Goal: Use online tool/utility: Utilize a website feature to perform a specific function

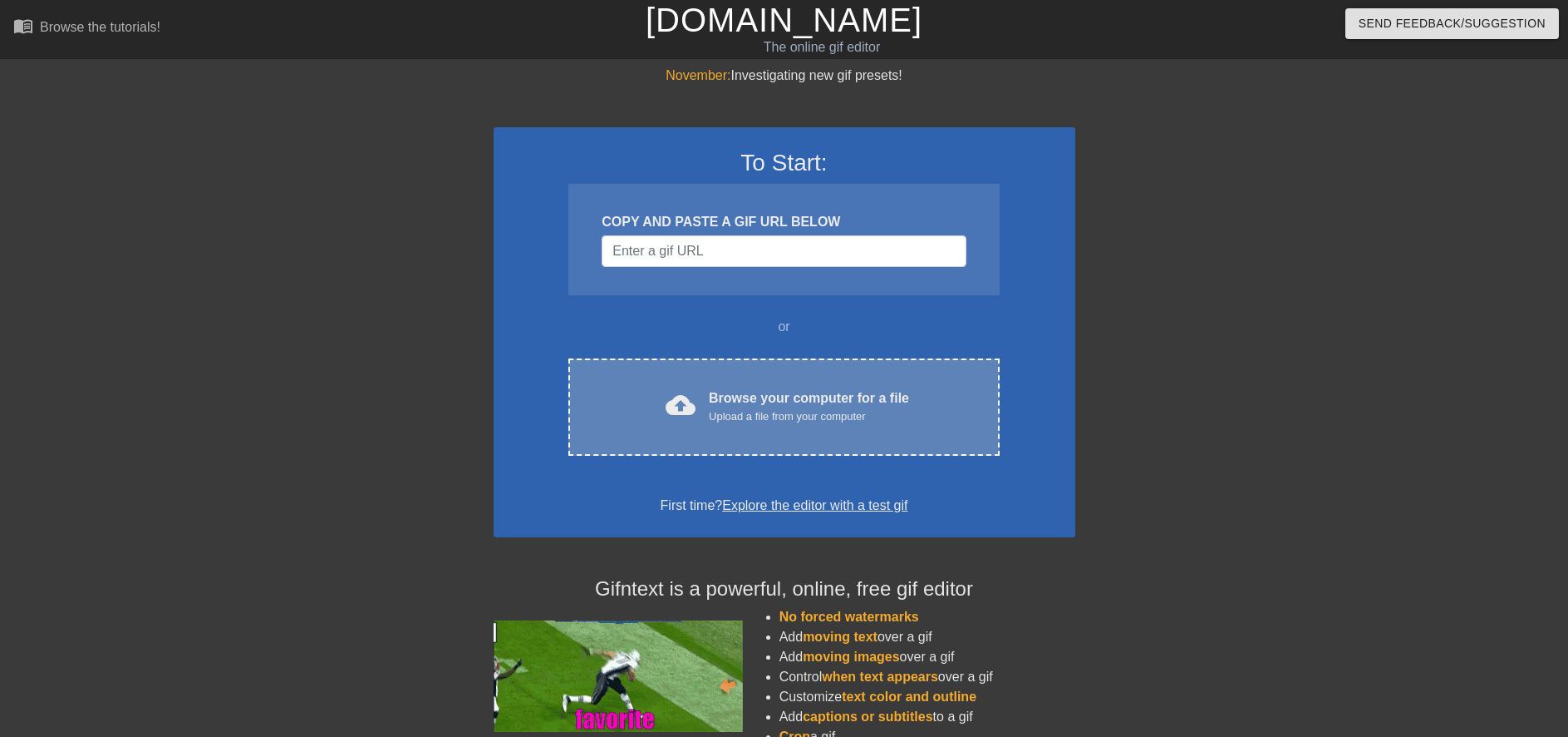
click at [741, 369] on div "cloud_upload Browse your computer for a file Upload a file from your computer C…" at bounding box center [783, 407] width 430 height 98
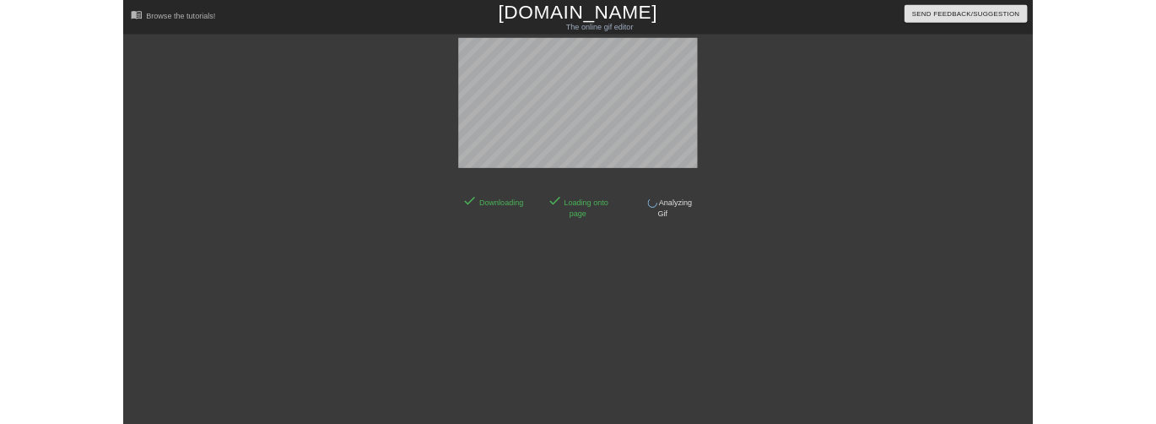
scroll to position [17, 0]
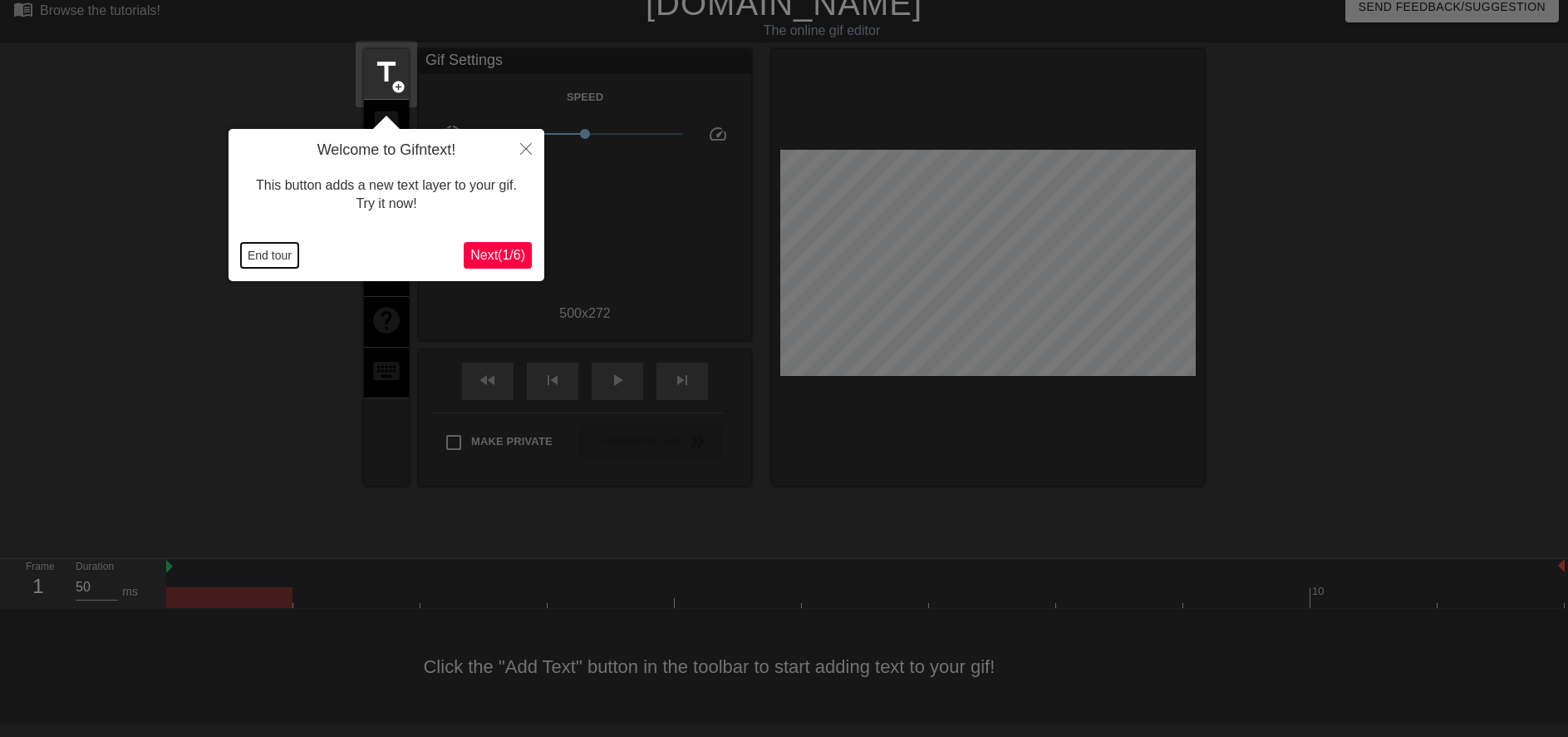
click at [289, 258] on button "End tour" at bounding box center [270, 254] width 57 height 25
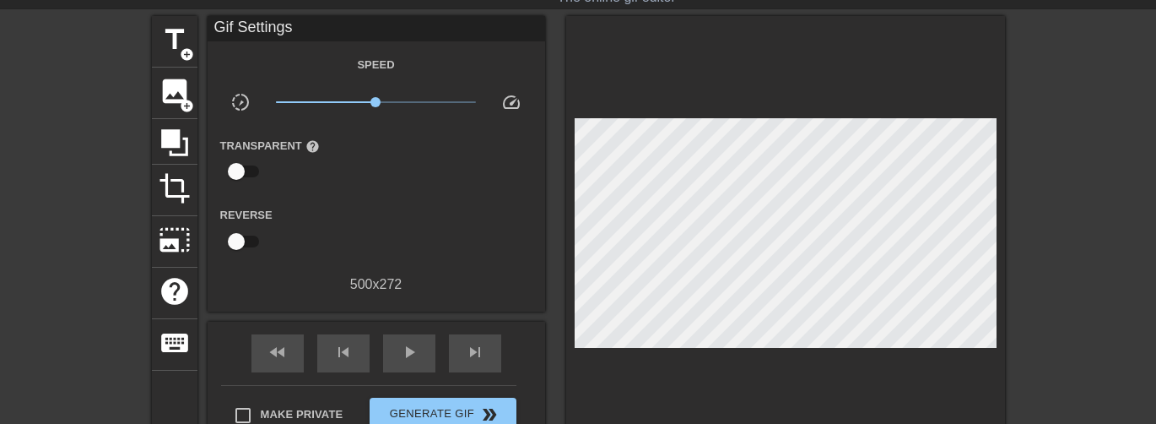
scroll to position [84, 0]
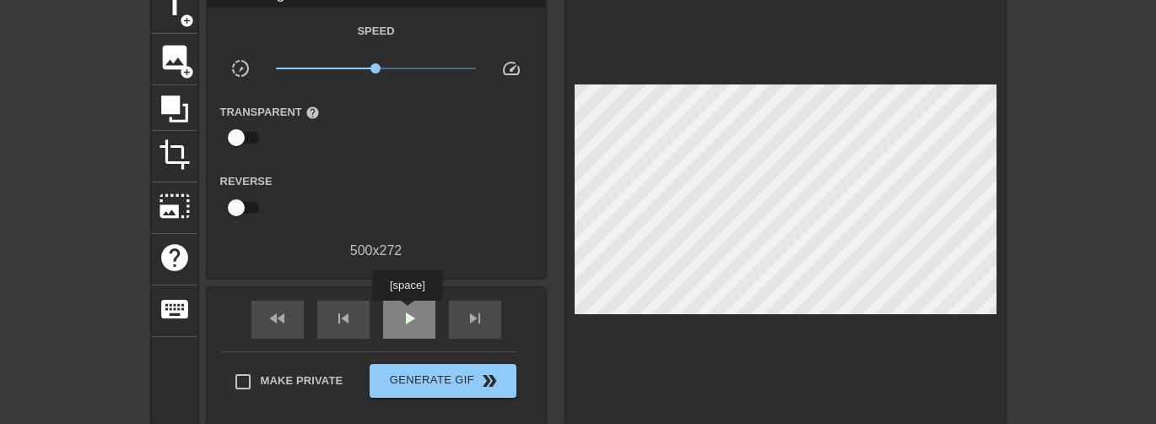
click at [407, 312] on span "play_arrow" at bounding box center [409, 318] width 20 height 20
drag, startPoint x: 381, startPoint y: 69, endPoint x: 398, endPoint y: 68, distance: 16.9
click at [398, 68] on span "x1.68" at bounding box center [398, 68] width 10 height 10
click at [396, 69] on span "x1.60" at bounding box center [397, 68] width 10 height 10
click at [397, 69] on span "x1.60" at bounding box center [397, 68] width 10 height 10
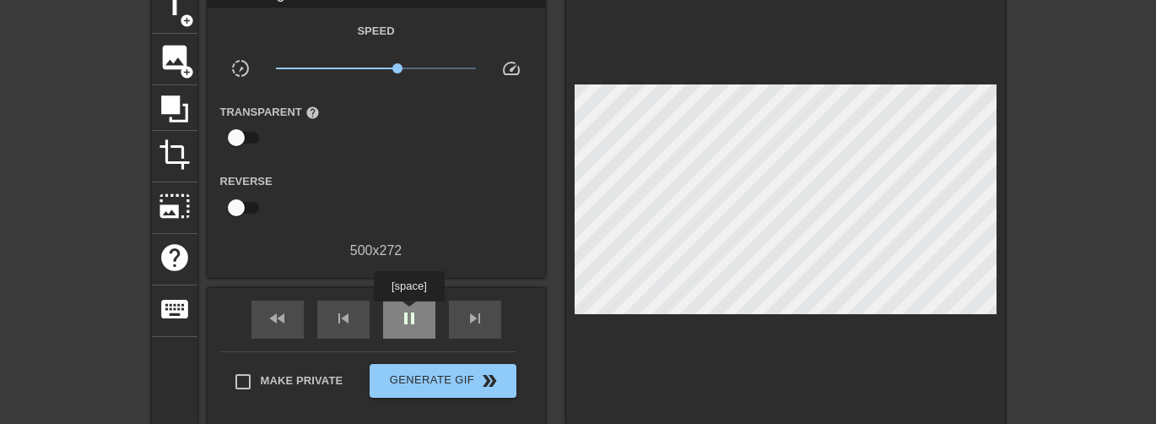
click at [408, 313] on span "pause" at bounding box center [409, 318] width 20 height 20
click at [417, 310] on span "play_arrow" at bounding box center [409, 318] width 20 height 20
click at [393, 67] on span "x1.50" at bounding box center [393, 68] width 10 height 10
click at [398, 66] on span "x1.50" at bounding box center [393, 68] width 10 height 10
click at [398, 66] on span "x1.82" at bounding box center [402, 68] width 10 height 10
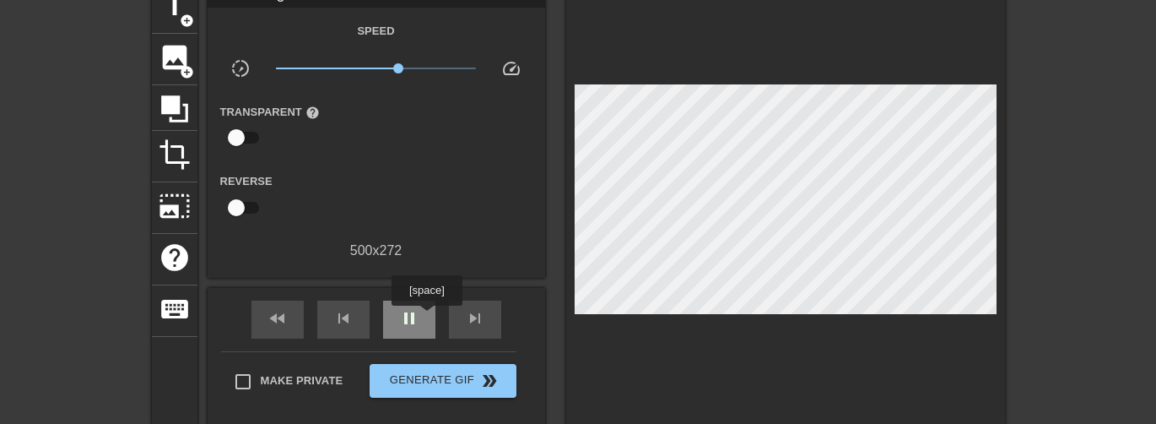
click at [424, 312] on div "pause" at bounding box center [409, 319] width 52 height 38
click at [422, 324] on div "play_arrow" at bounding box center [409, 319] width 52 height 38
click at [422, 322] on div "pause" at bounding box center [409, 319] width 52 height 38
click at [420, 312] on div "play_arrow" at bounding box center [409, 319] width 52 height 38
click at [401, 68] on span "x1.68" at bounding box center [398, 68] width 10 height 10
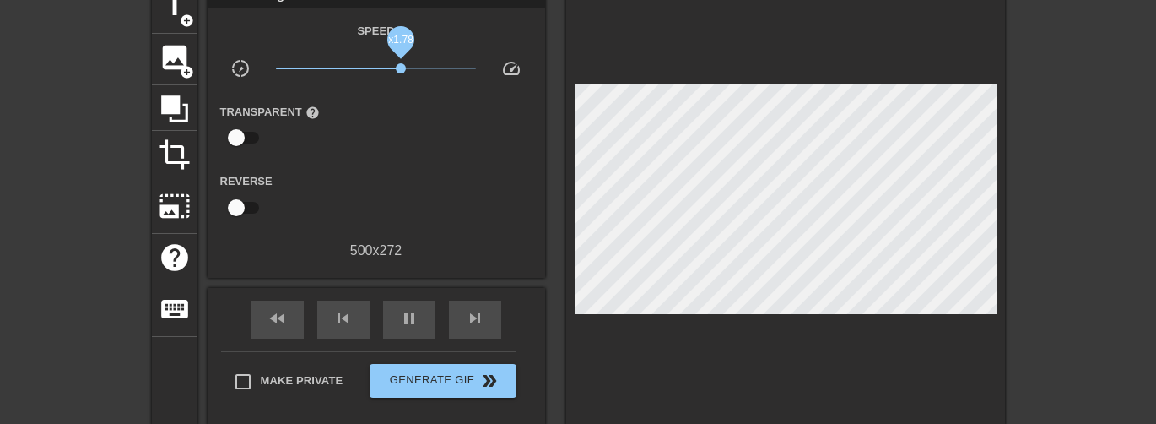
click at [397, 67] on span "x1.78" at bounding box center [401, 68] width 10 height 10
click at [417, 320] on span "pause" at bounding box center [409, 318] width 20 height 20
click at [412, 319] on span "play_arrow" at bounding box center [409, 318] width 20 height 20
click at [400, 73] on span "x1.60" at bounding box center [376, 68] width 200 height 20
click at [406, 318] on span "pause" at bounding box center [409, 318] width 20 height 20
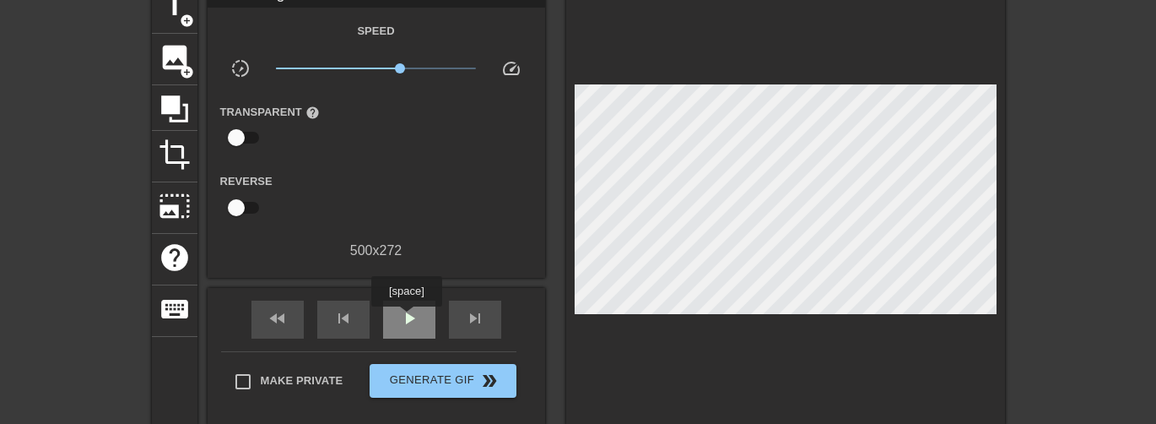
click at [406, 318] on span "play_arrow" at bounding box center [409, 318] width 20 height 20
click at [398, 71] on span "x1.64" at bounding box center [397, 68] width 10 height 10
click at [404, 319] on span "pause" at bounding box center [409, 318] width 20 height 20
click at [391, 324] on div "play_arrow" at bounding box center [409, 319] width 52 height 38
click at [408, 67] on span "x2.11" at bounding box center [408, 68] width 10 height 10
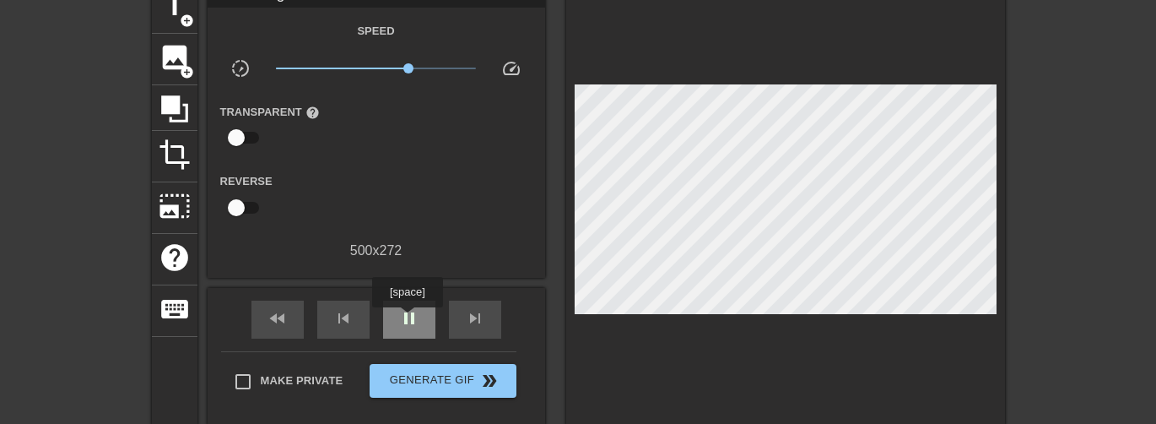
click at [407, 319] on span "pause" at bounding box center [409, 318] width 20 height 20
click at [409, 317] on span "play_arrow" at bounding box center [409, 318] width 20 height 20
click at [411, 321] on span "pause" at bounding box center [409, 318] width 20 height 20
click at [411, 321] on span "play_arrow" at bounding box center [409, 318] width 20 height 20
click at [406, 66] on span "x2.11" at bounding box center [408, 68] width 10 height 10
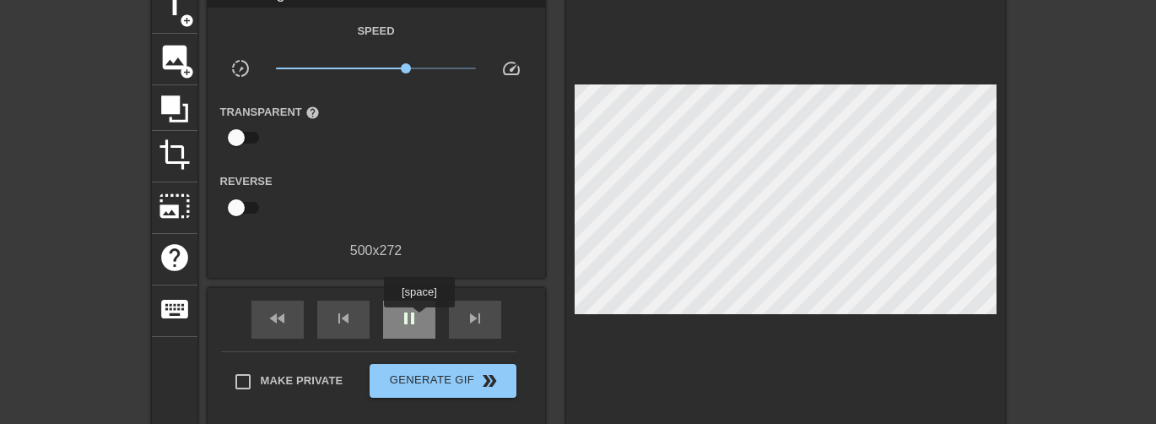
click at [419, 319] on div "pause" at bounding box center [409, 319] width 52 height 38
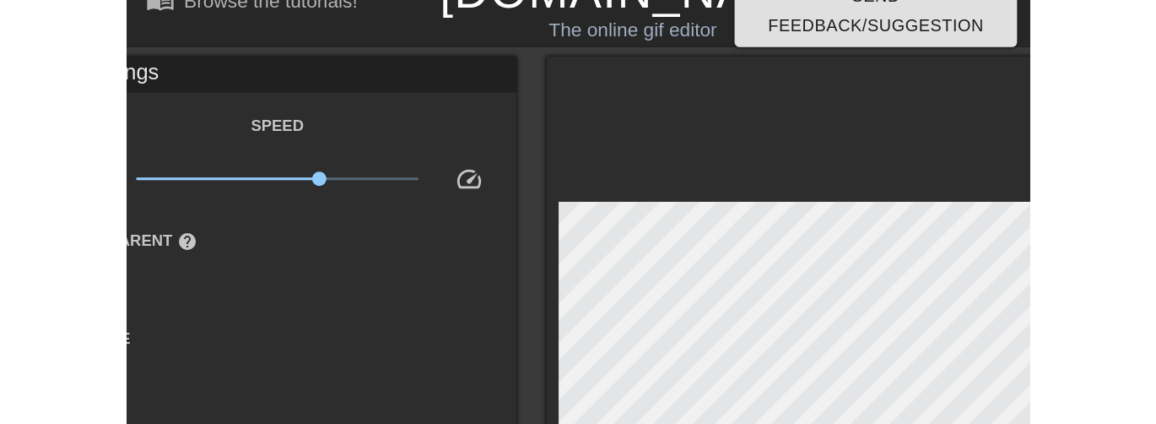
scroll to position [101, 0]
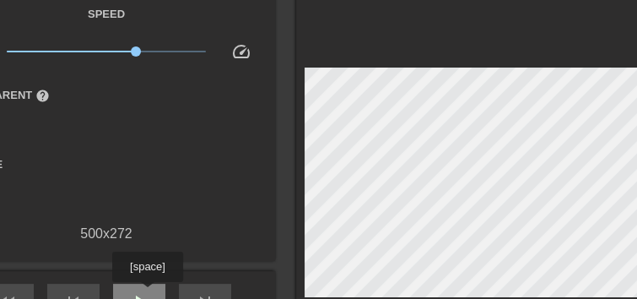
click at [147, 291] on span "play_arrow" at bounding box center [139, 301] width 20 height 20
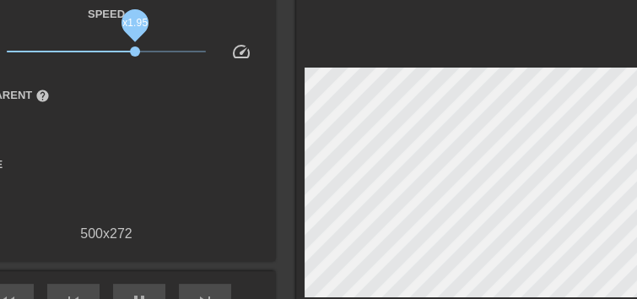
click at [130, 52] on span "x1.95" at bounding box center [135, 51] width 10 height 10
click at [138, 50] on span "x2.02" at bounding box center [107, 51] width 200 height 20
click at [133, 49] on span "x1.86" at bounding box center [133, 51] width 10 height 10
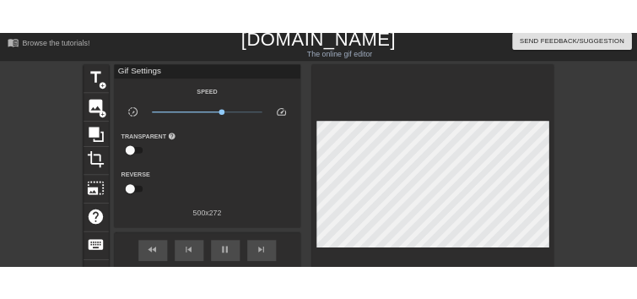
scroll to position [0, 0]
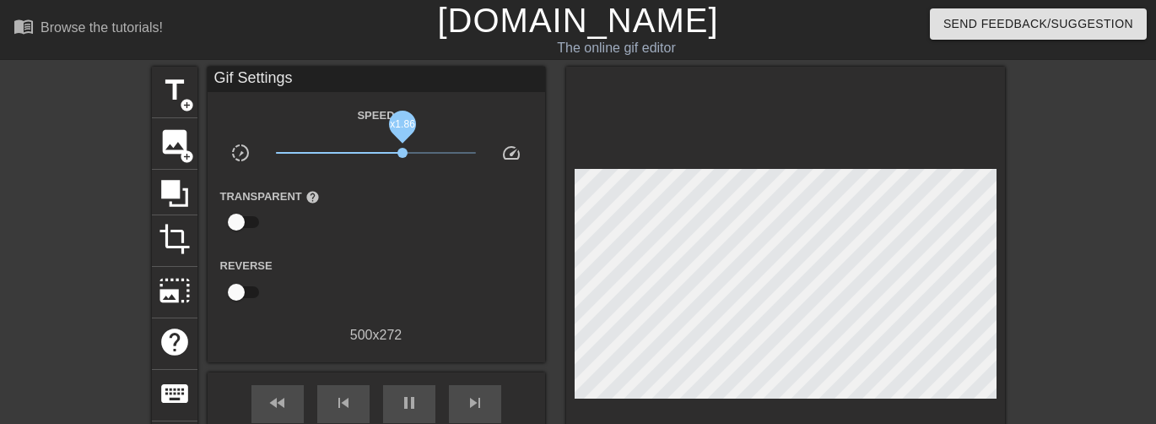
click at [402, 155] on span "x1.86" at bounding box center [402, 153] width 10 height 10
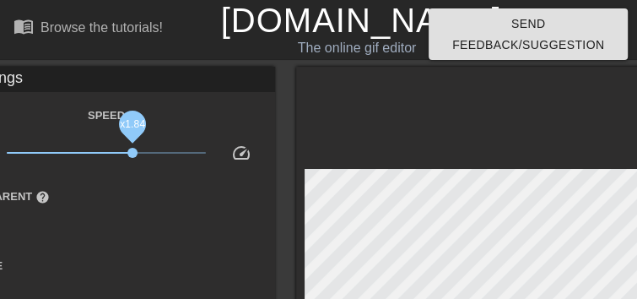
click at [289, 19] on link "[DOMAIN_NAME]" at bounding box center [361, 20] width 281 height 37
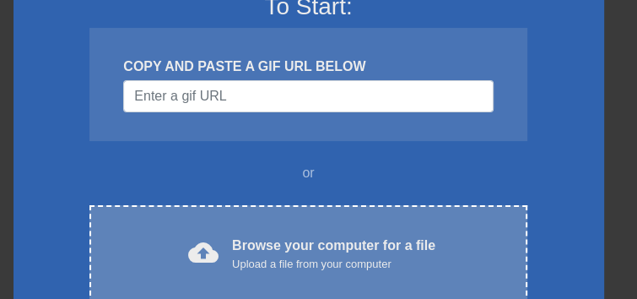
scroll to position [169, 0]
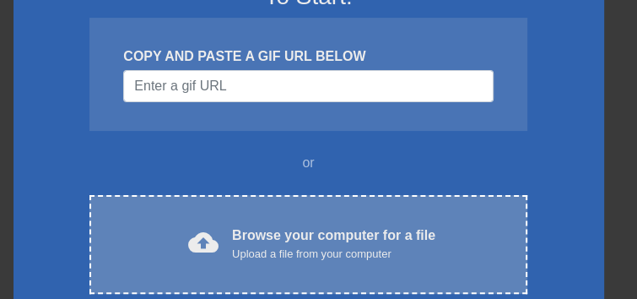
click at [316, 222] on div "cloud_upload Browse your computer for a file Upload a file from your computer C…" at bounding box center [307, 244] width 437 height 99
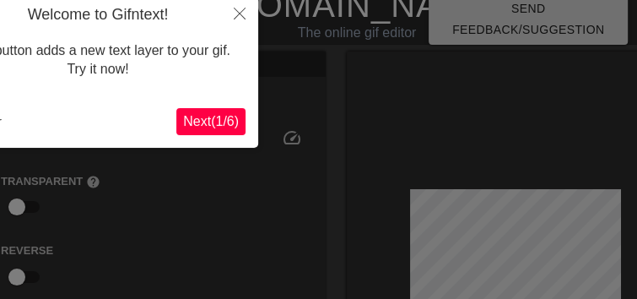
scroll to position [41, 0]
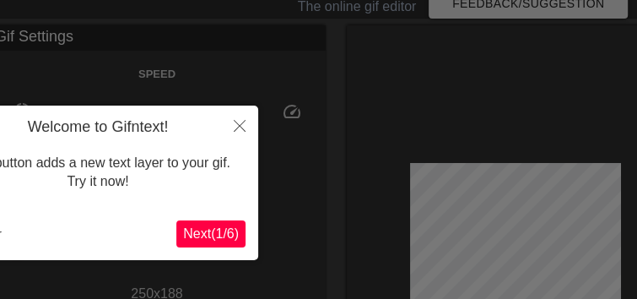
click at [219, 127] on h4 "Welcome to Gifntext!" at bounding box center [97, 127] width 295 height 19
click at [236, 127] on icon "Close" at bounding box center [240, 126] width 12 height 12
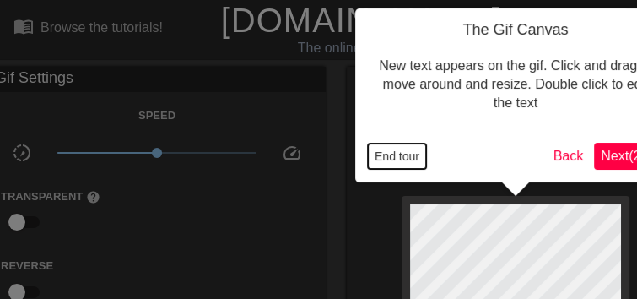
click at [407, 150] on button "End tour" at bounding box center [397, 155] width 58 height 25
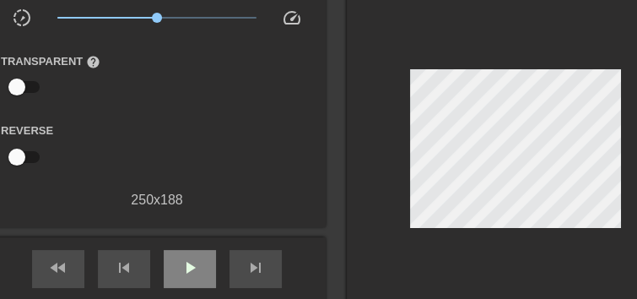
click at [184, 268] on span "play_arrow" at bounding box center [190, 267] width 20 height 20
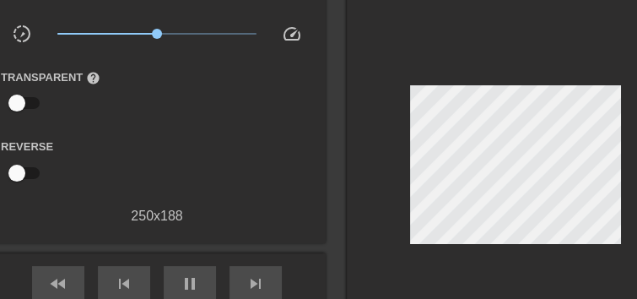
scroll to position [68, 0]
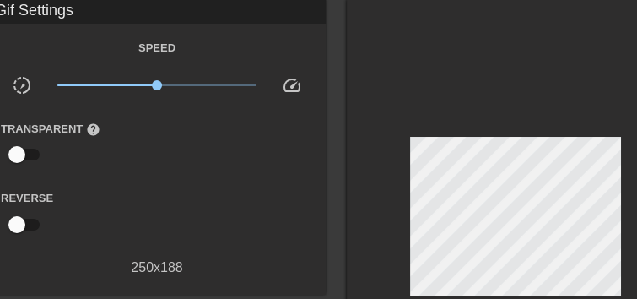
click at [181, 90] on span "x1.00" at bounding box center [157, 85] width 200 height 20
click at [198, 85] on span "x1.76" at bounding box center [157, 85] width 200 height 20
click at [187, 88] on span "x2.02" at bounding box center [157, 85] width 200 height 20
click at [182, 87] on span "x1.80" at bounding box center [182, 85] width 10 height 10
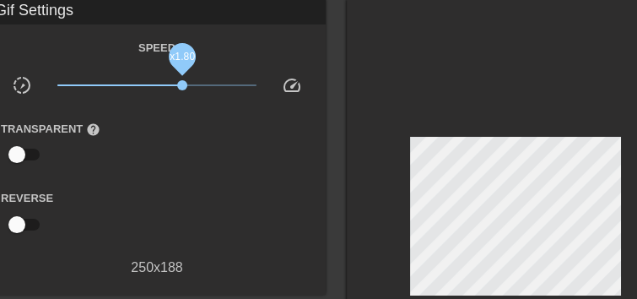
click at [184, 86] on span "x1.80" at bounding box center [182, 85] width 10 height 10
click at [186, 85] on span "x1.97" at bounding box center [186, 85] width 10 height 10
click at [189, 85] on span "x1.97" at bounding box center [186, 85] width 10 height 10
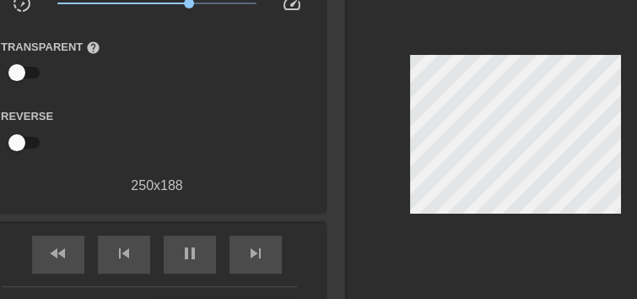
scroll to position [169, 0]
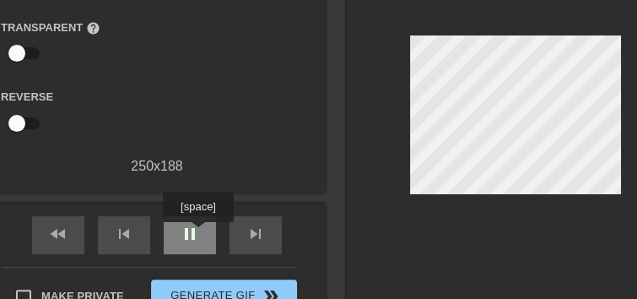
click at [197, 234] on span "pause" at bounding box center [190, 234] width 20 height 20
click at [189, 235] on span "play_arrow" at bounding box center [190, 234] width 20 height 20
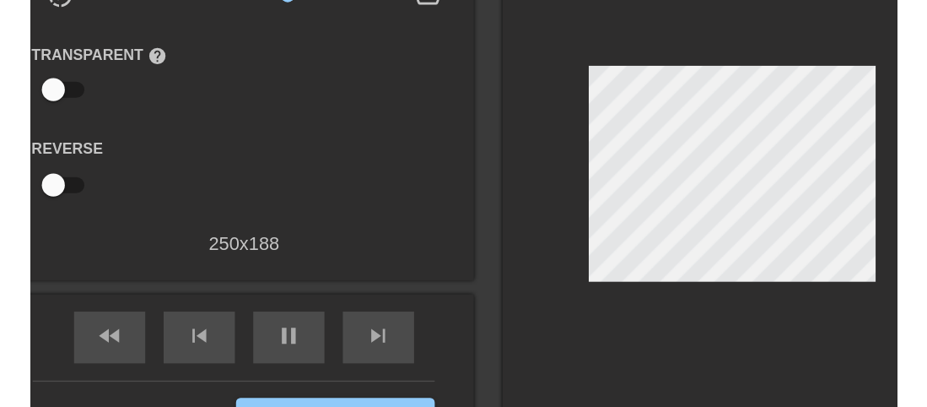
scroll to position [135, 0]
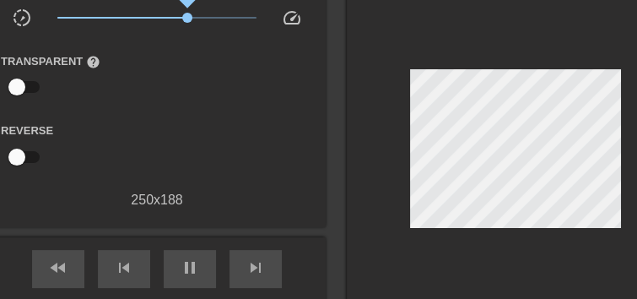
click at [187, 21] on span "x2.02" at bounding box center [187, 18] width 10 height 10
click at [186, 21] on span "x2.02" at bounding box center [187, 18] width 10 height 10
click at [186, 17] on span "x1.97" at bounding box center [186, 18] width 10 height 10
click at [186, 17] on span "x1.95" at bounding box center [186, 18] width 10 height 10
click at [186, 17] on span "x1.97" at bounding box center [186, 18] width 10 height 10
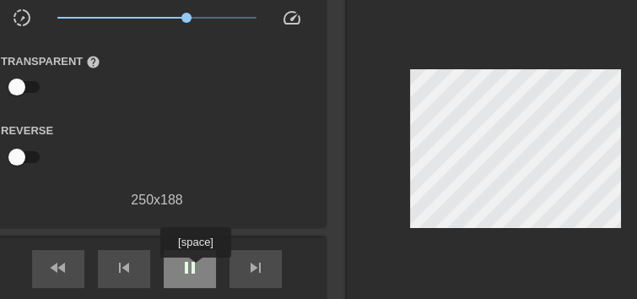
click at [195, 269] on span "pause" at bounding box center [190, 267] width 20 height 20
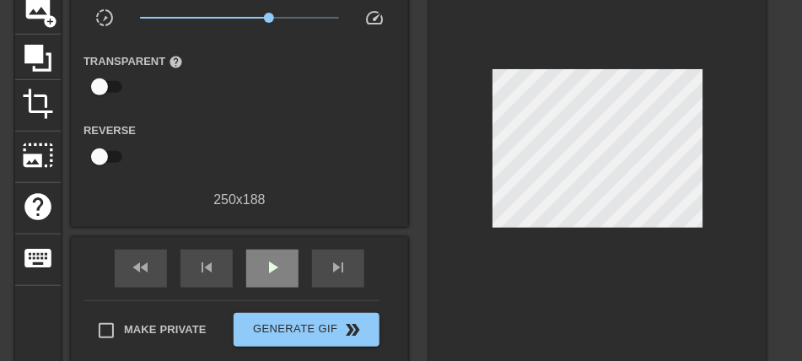
click at [289, 257] on div "play_arrow" at bounding box center [272, 269] width 52 height 38
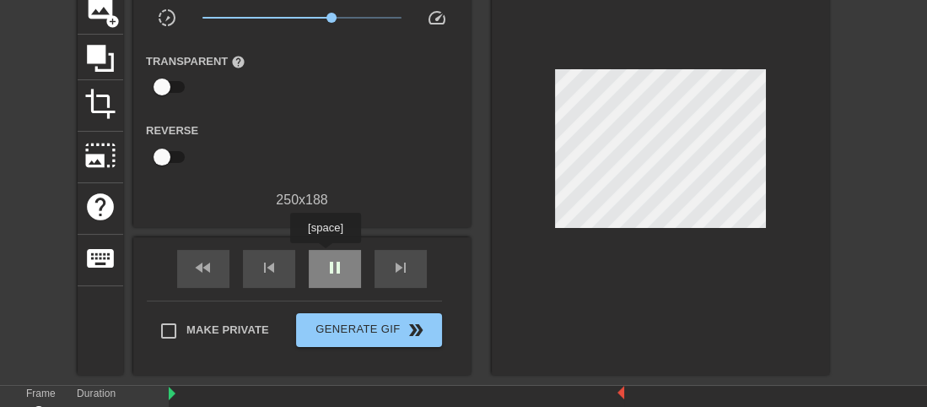
click at [339, 279] on div "pause" at bounding box center [335, 269] width 52 height 38
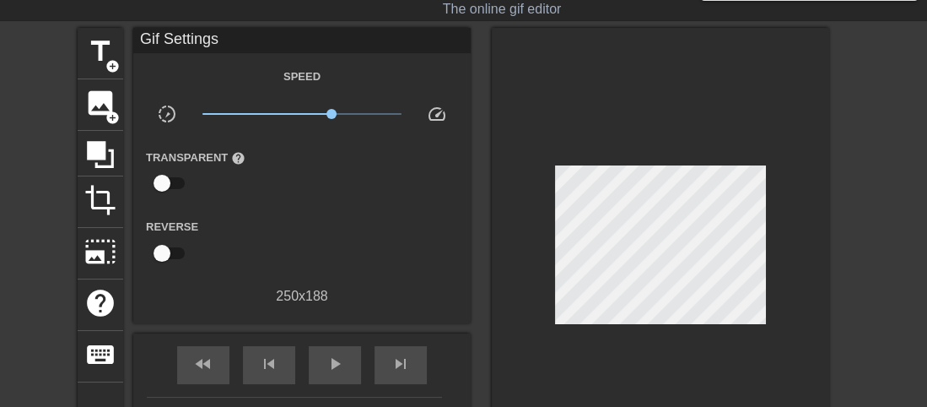
scroll to position [0, 0]
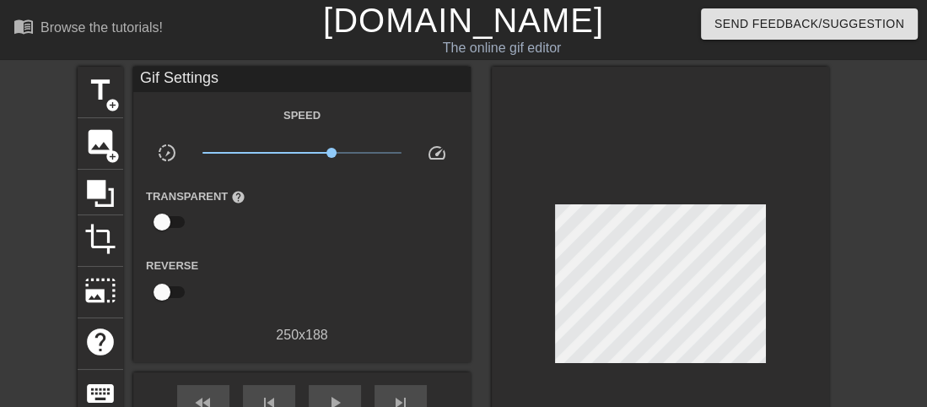
click at [428, 27] on link "[DOMAIN_NAME]" at bounding box center [463, 20] width 281 height 37
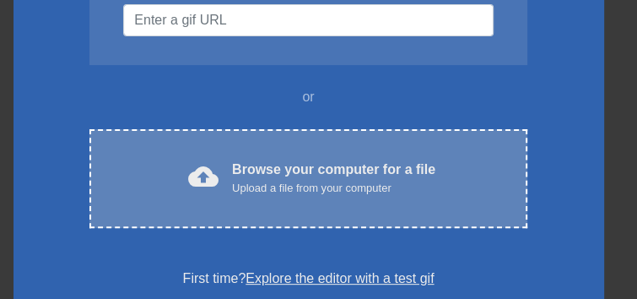
scroll to position [236, 0]
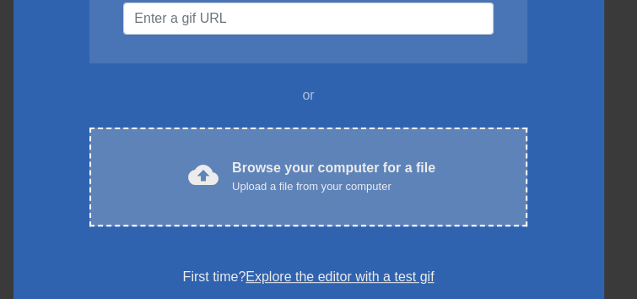
click at [295, 173] on div "Browse your computer for a file Upload a file from your computer" at bounding box center [333, 176] width 203 height 37
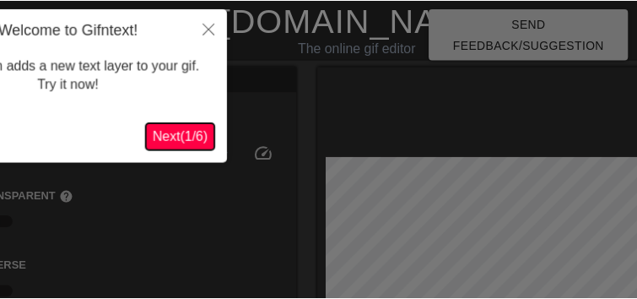
scroll to position [41, 0]
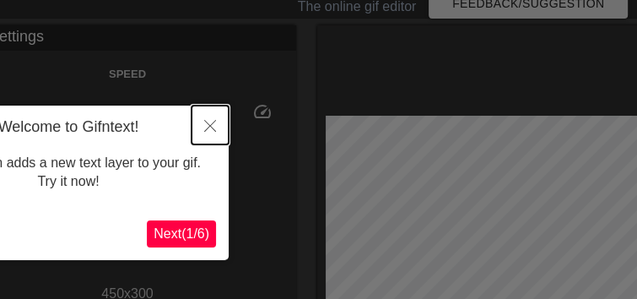
click at [206, 127] on icon "Close" at bounding box center [210, 126] width 12 height 12
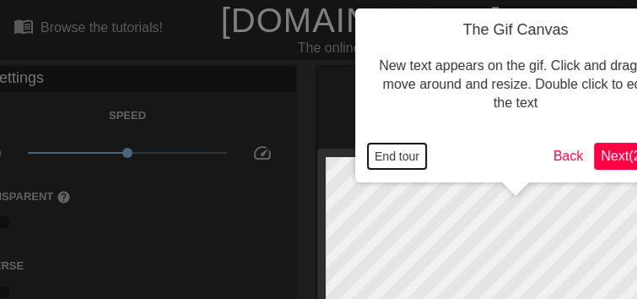
click at [409, 154] on button "End tour" at bounding box center [397, 155] width 58 height 25
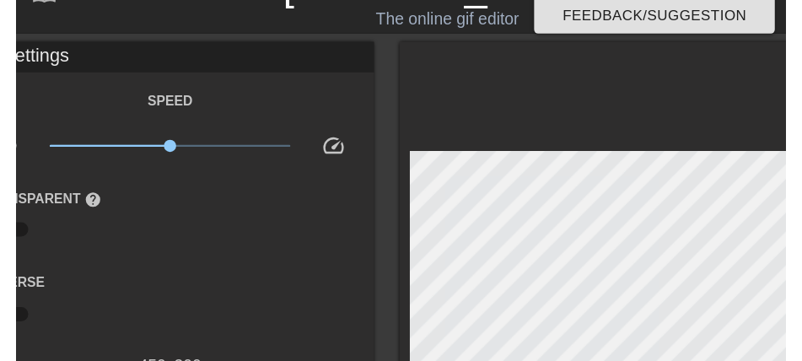
scroll to position [101, 0]
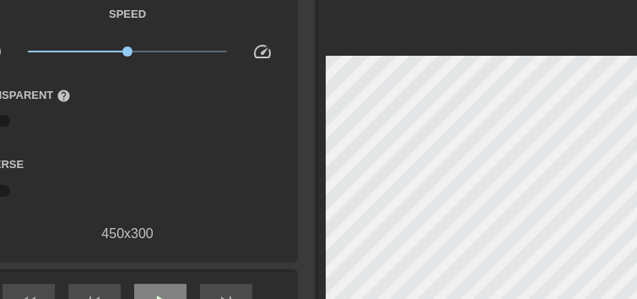
click at [160, 295] on span "play_arrow" at bounding box center [160, 301] width 20 height 20
click at [139, 52] on span "x1.00" at bounding box center [128, 51] width 200 height 20
click at [146, 54] on span "x1.53" at bounding box center [128, 51] width 200 height 20
click at [143, 54] on span "x1.53" at bounding box center [146, 51] width 10 height 10
click at [140, 51] on span "x1.29" at bounding box center [128, 51] width 200 height 20
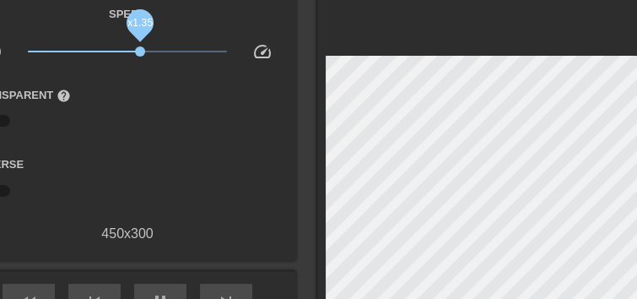
click at [142, 51] on span "x1.35" at bounding box center [140, 51] width 10 height 10
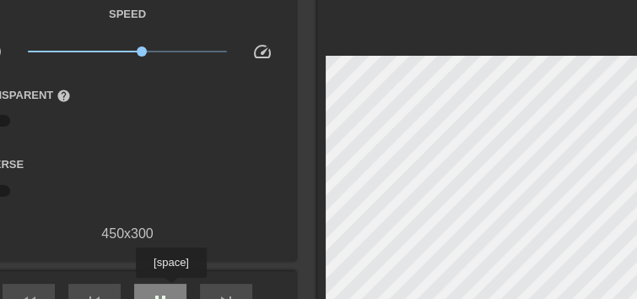
click at [170, 289] on div "pause" at bounding box center [160, 303] width 52 height 38
click at [167, 292] on span "play_arrow" at bounding box center [160, 301] width 20 height 20
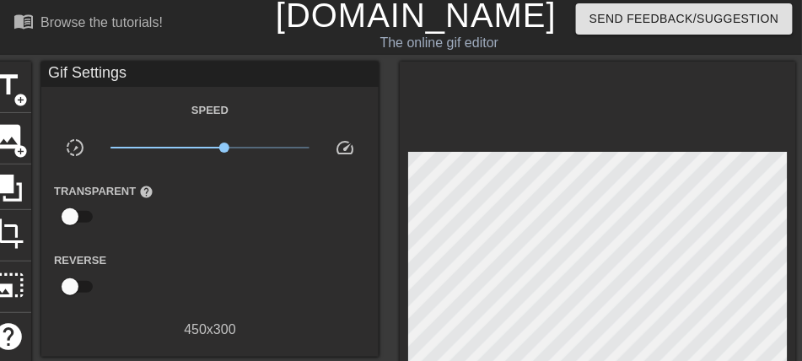
scroll to position [0, 0]
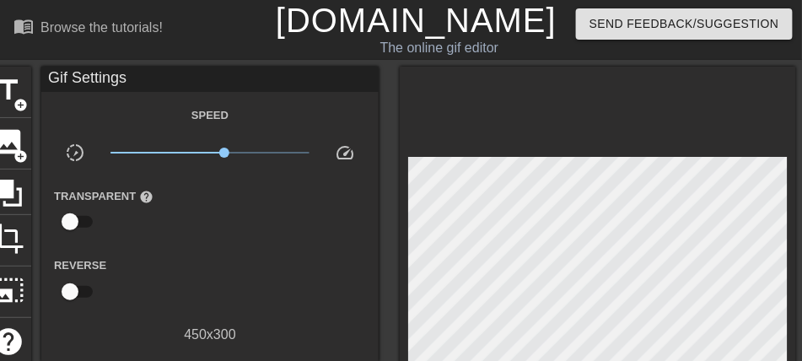
click at [384, 23] on link "[DOMAIN_NAME]" at bounding box center [416, 20] width 281 height 37
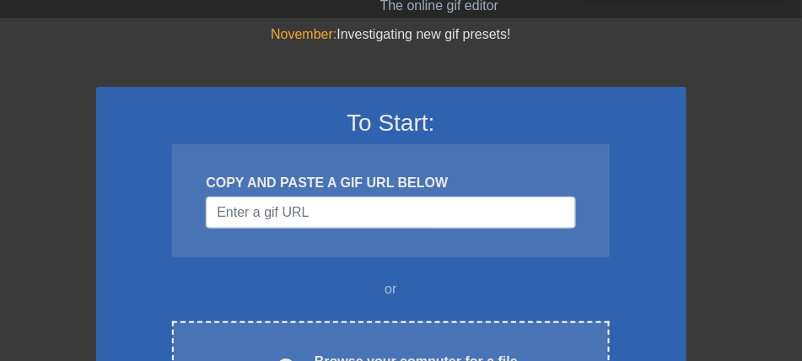
scroll to position [169, 0]
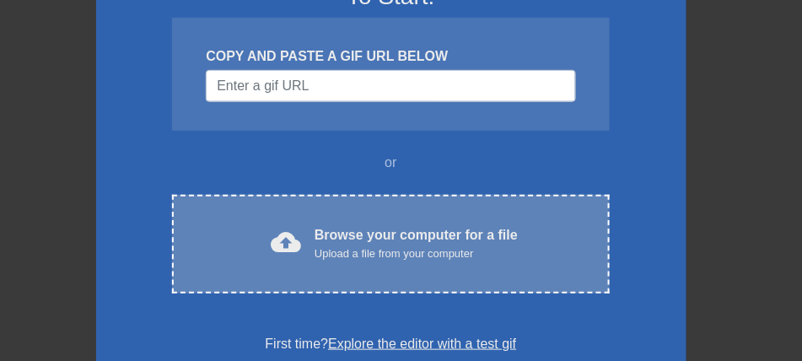
click at [368, 237] on div "Browse your computer for a file Upload a file from your computer" at bounding box center [416, 243] width 203 height 37
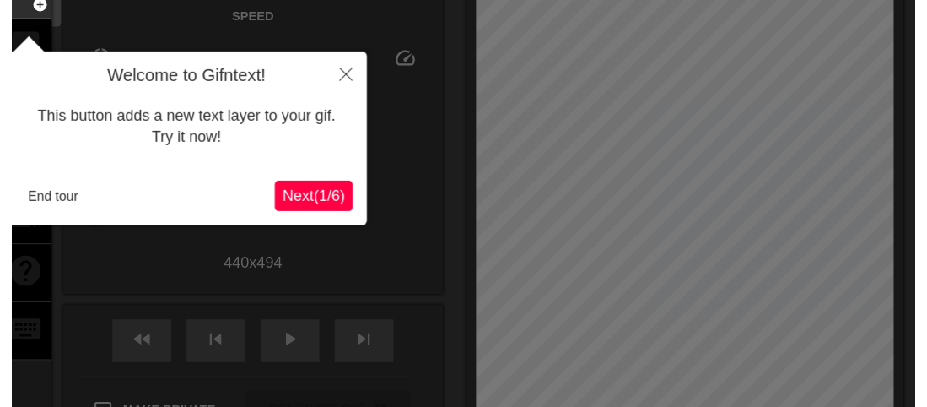
scroll to position [41, 0]
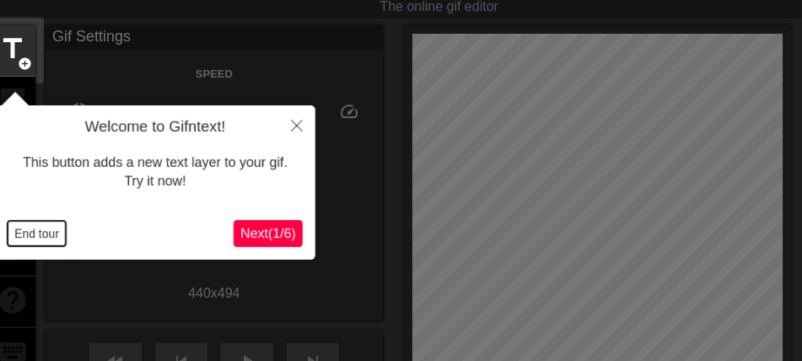
drag, startPoint x: 52, startPoint y: 244, endPoint x: 65, endPoint y: 241, distance: 12.9
click at [52, 244] on button "End tour" at bounding box center [37, 233] width 58 height 25
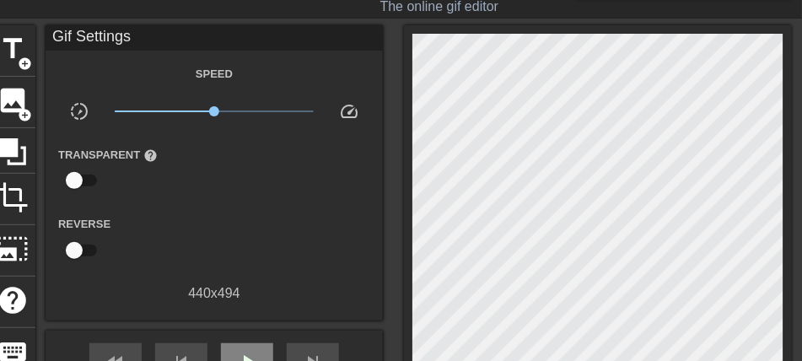
click at [251, 349] on div "play_arrow" at bounding box center [247, 362] width 52 height 38
click at [238, 115] on span "x1.00" at bounding box center [215, 111] width 200 height 20
click at [233, 113] on span "x1.53" at bounding box center [233, 111] width 10 height 10
click at [231, 114] on span "x1.53" at bounding box center [233, 111] width 10 height 10
click at [243, 350] on div "pause" at bounding box center [247, 362] width 52 height 38
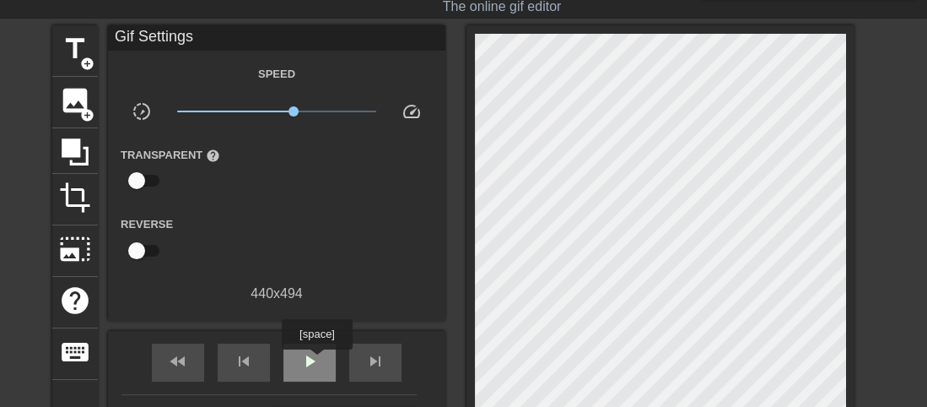
click at [316, 361] on span "play_arrow" at bounding box center [310, 361] width 20 height 20
click at [316, 361] on span "pause" at bounding box center [310, 361] width 20 height 20
click at [316, 361] on span "play_arrow" at bounding box center [310, 361] width 20 height 20
click at [321, 363] on div "pause" at bounding box center [310, 362] width 52 height 38
click at [327, 353] on div "play_arrow" at bounding box center [310, 362] width 52 height 38
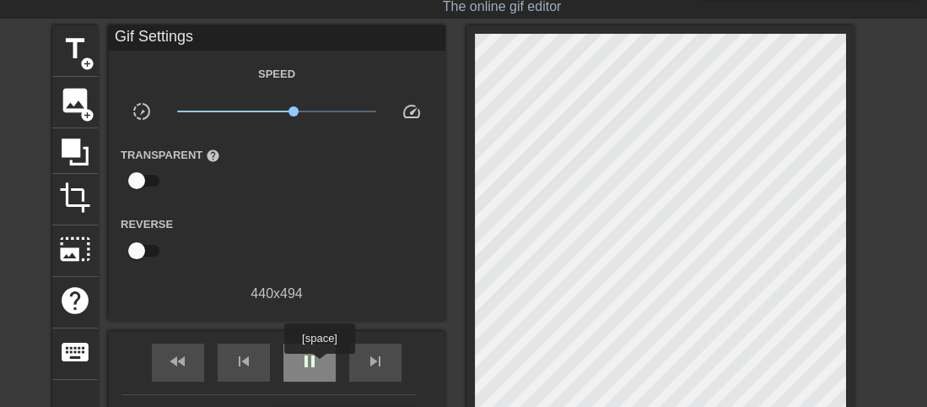
click at [319, 365] on span "pause" at bounding box center [310, 361] width 20 height 20
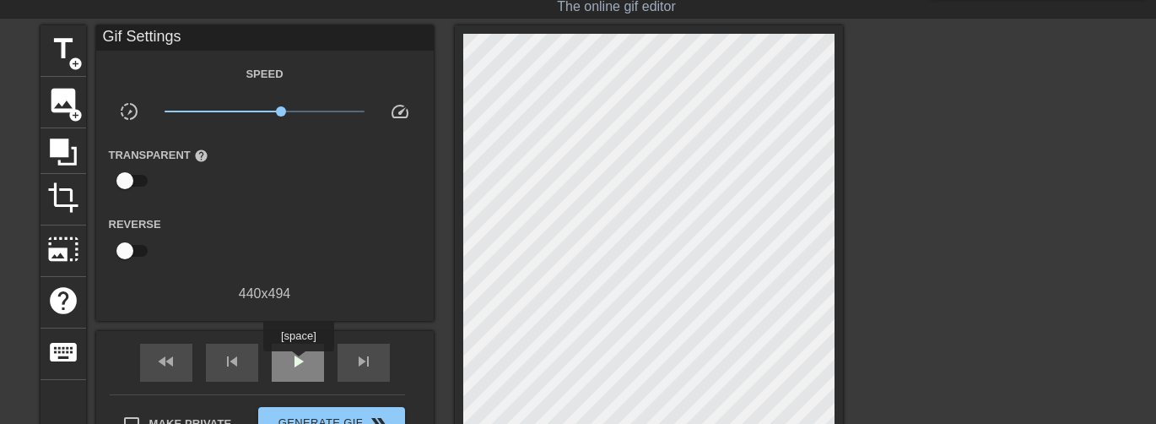
click at [298, 363] on span "play_arrow" at bounding box center [298, 361] width 20 height 20
click at [296, 360] on span "pause" at bounding box center [298, 361] width 20 height 20
click at [296, 360] on span "play_arrow" at bounding box center [298, 361] width 20 height 20
drag, startPoint x: 300, startPoint y: 356, endPoint x: 268, endPoint y: 250, distance: 110.8
click at [300, 356] on span "pause" at bounding box center [298, 361] width 20 height 20
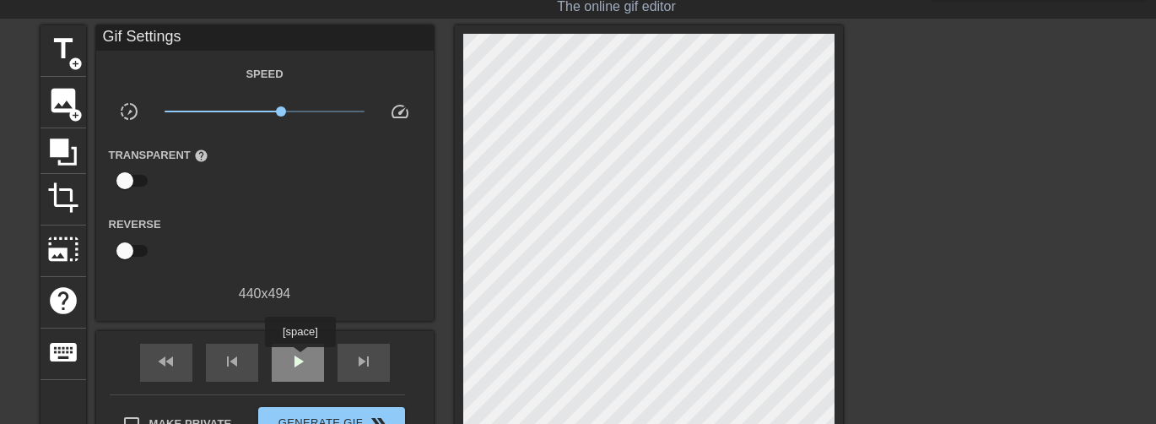
click at [300, 359] on span "play_arrow" at bounding box center [298, 361] width 20 height 20
click at [282, 112] on span "x1.46" at bounding box center [281, 111] width 10 height 10
click at [303, 362] on span "pause" at bounding box center [298, 361] width 20 height 20
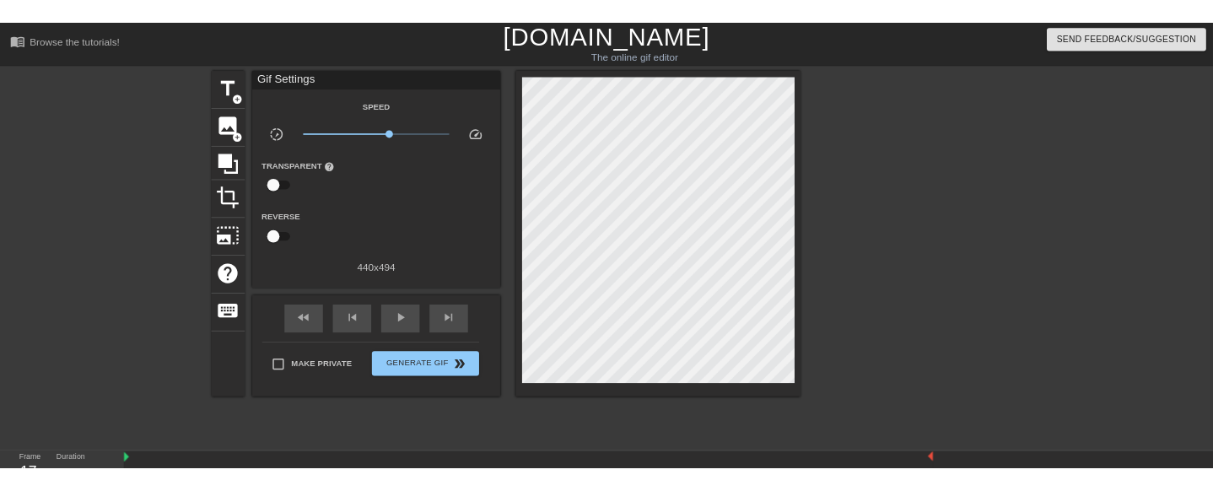
scroll to position [0, 0]
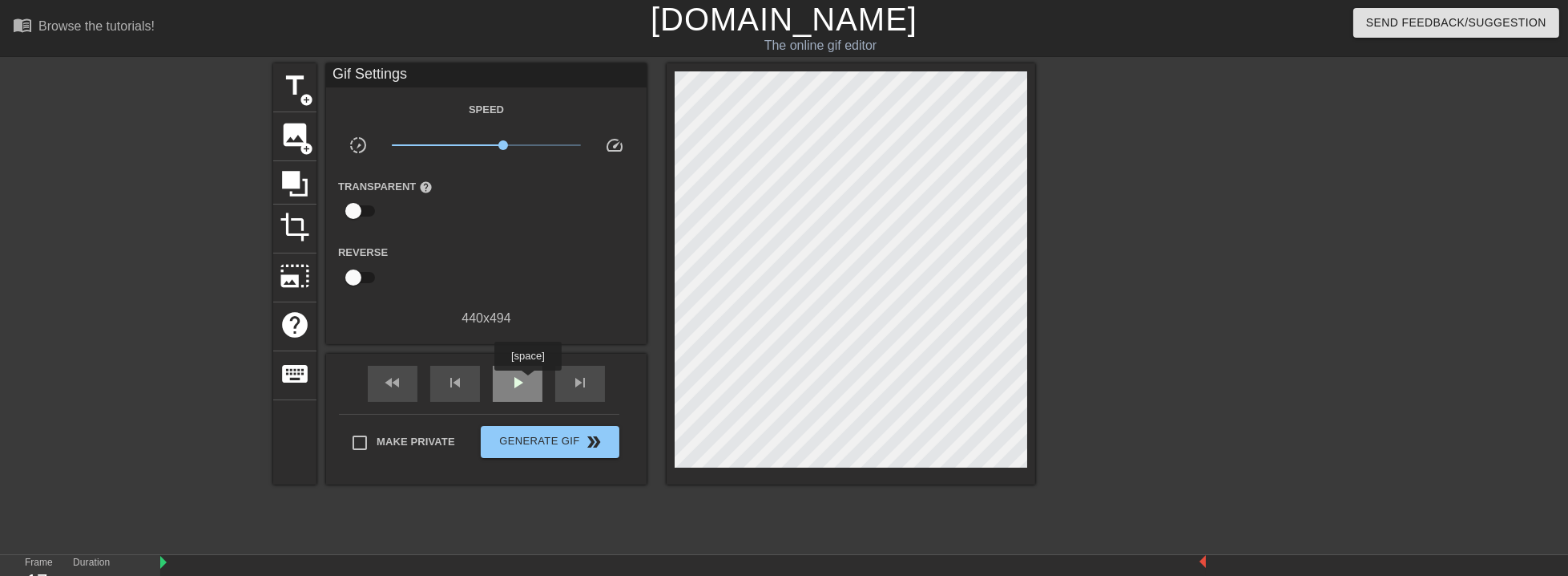
click at [527, 382] on div "play_arrow" at bounding box center [518, 384] width 49 height 36
click at [518, 393] on div "pause" at bounding box center [518, 384] width 49 height 36
click at [522, 382] on span "play_arrow" at bounding box center [518, 382] width 19 height 19
click at [526, 379] on span "pause" at bounding box center [518, 382] width 19 height 19
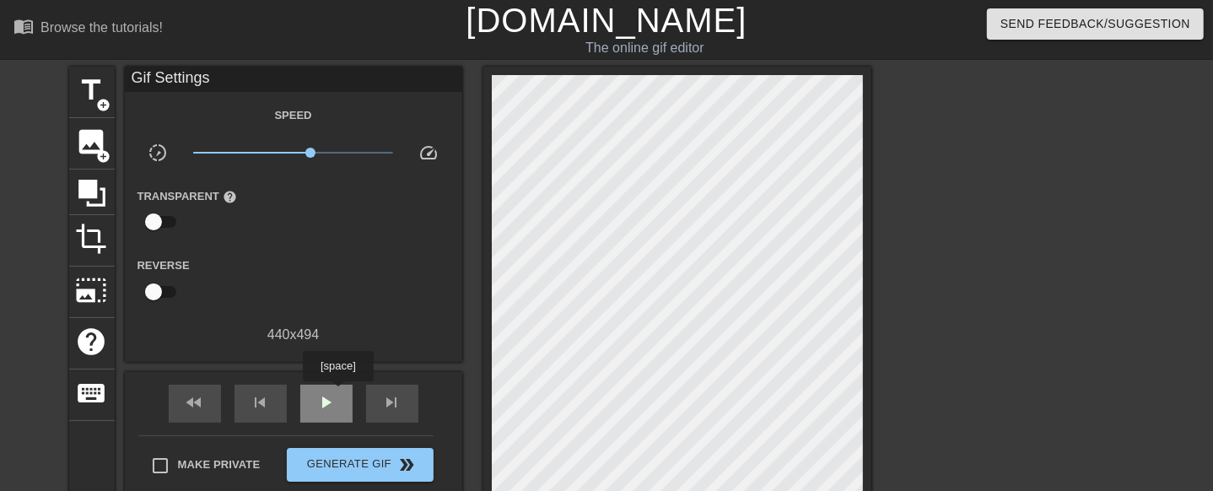
click at [338, 397] on div "play_arrow" at bounding box center [326, 404] width 52 height 38
click at [326, 410] on span "pause" at bounding box center [326, 402] width 20 height 20
click at [348, 398] on div "play_arrow" at bounding box center [326, 404] width 52 height 38
click at [344, 406] on div "pause" at bounding box center [326, 404] width 52 height 38
click at [329, 417] on div "play_arrow" at bounding box center [326, 404] width 52 height 38
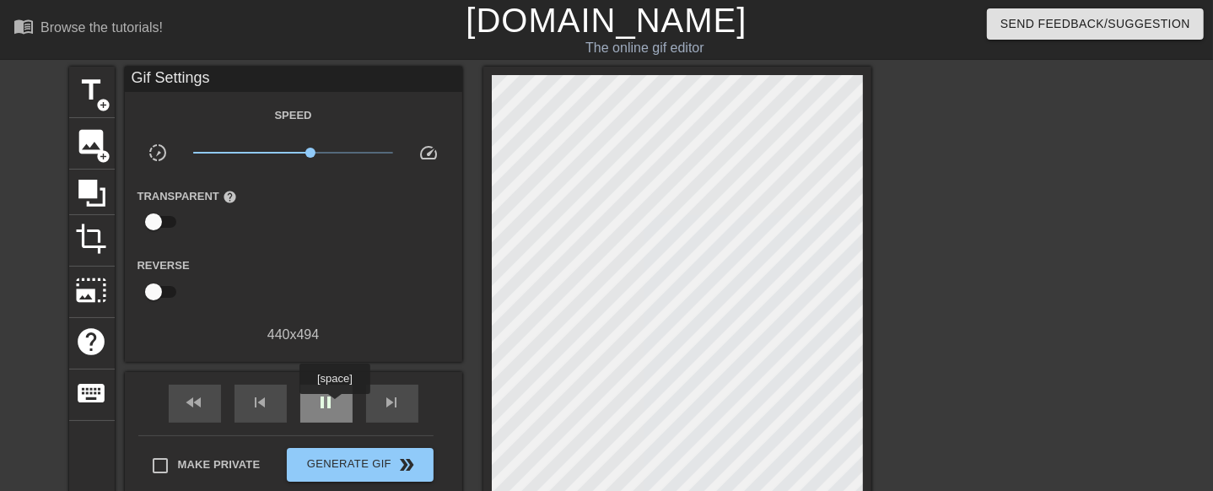
click at [334, 406] on span "pause" at bounding box center [326, 402] width 20 height 20
click at [334, 405] on span "play_arrow" at bounding box center [326, 402] width 20 height 20
click at [334, 405] on span "pause" at bounding box center [326, 402] width 20 height 20
click at [334, 405] on span "play_arrow" at bounding box center [326, 402] width 20 height 20
click at [334, 405] on span "pause" at bounding box center [326, 402] width 20 height 20
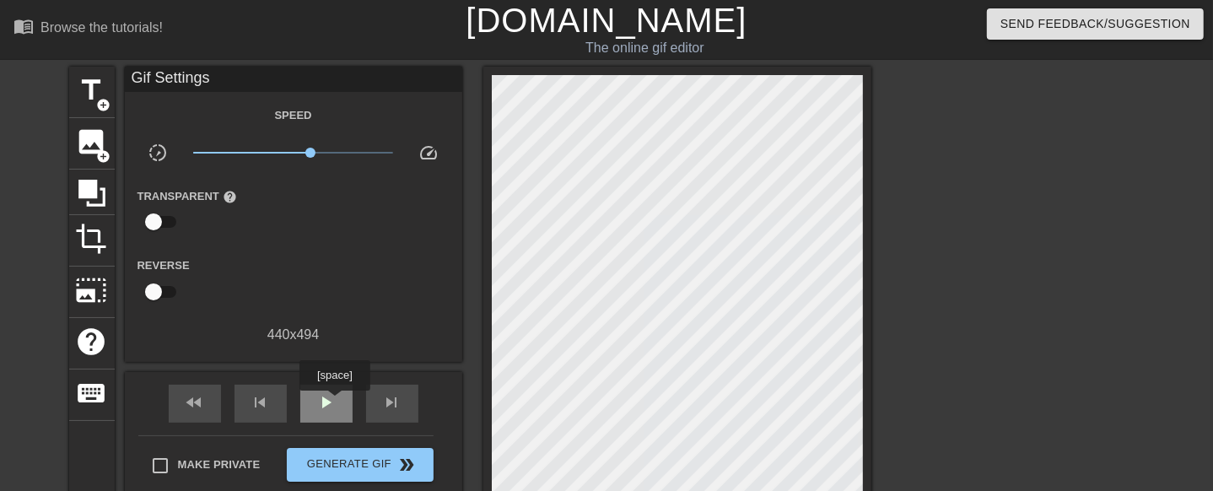
click at [334, 402] on span "play_arrow" at bounding box center [326, 402] width 20 height 20
click at [334, 402] on span "pause" at bounding box center [326, 402] width 20 height 20
click at [326, 403] on span "play_arrow" at bounding box center [326, 402] width 20 height 20
click at [335, 412] on div "pause" at bounding box center [326, 404] width 52 height 38
click at [339, 393] on div "play_arrow" at bounding box center [326, 404] width 52 height 38
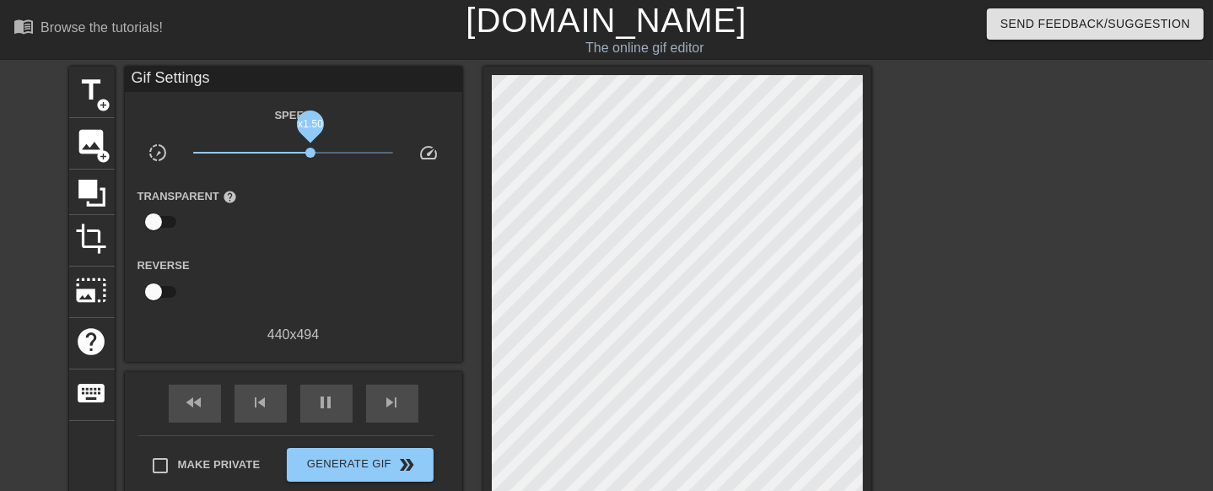
click at [309, 152] on span "x1.50" at bounding box center [310, 153] width 10 height 10
click at [315, 150] on span "x1.64" at bounding box center [293, 153] width 200 height 20
click at [312, 150] on span "x1.55" at bounding box center [312, 153] width 10 height 10
click at [311, 150] on span "x1.55" at bounding box center [312, 153] width 10 height 10
click at [334, 398] on span "pause" at bounding box center [326, 402] width 20 height 20
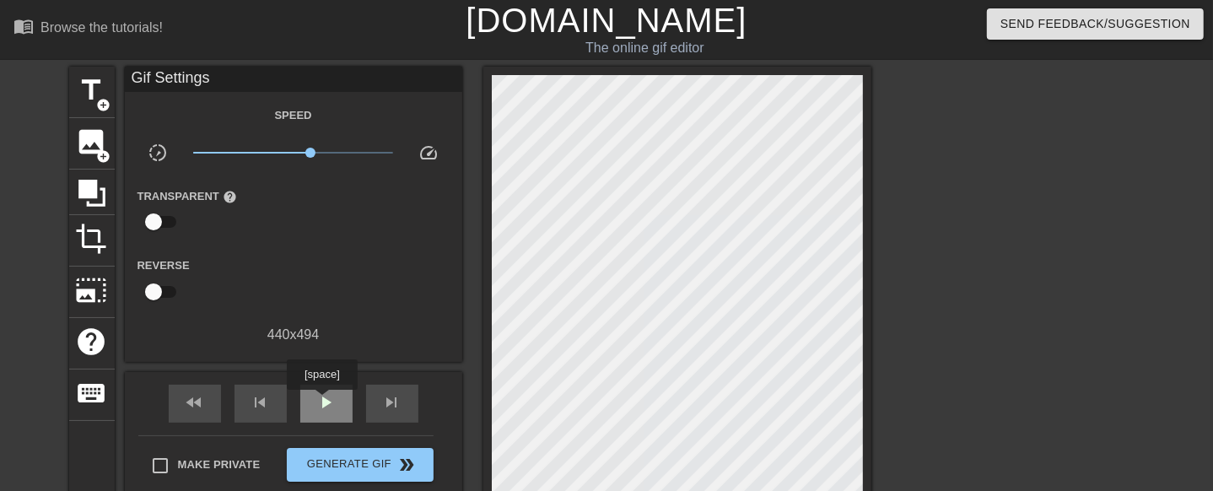
click at [321, 402] on span "play_arrow" at bounding box center [326, 402] width 20 height 20
click at [328, 403] on span "pause" at bounding box center [326, 402] width 20 height 20
click at [335, 402] on span "play_arrow" at bounding box center [326, 402] width 20 height 20
click at [330, 400] on span "pause" at bounding box center [326, 402] width 20 height 20
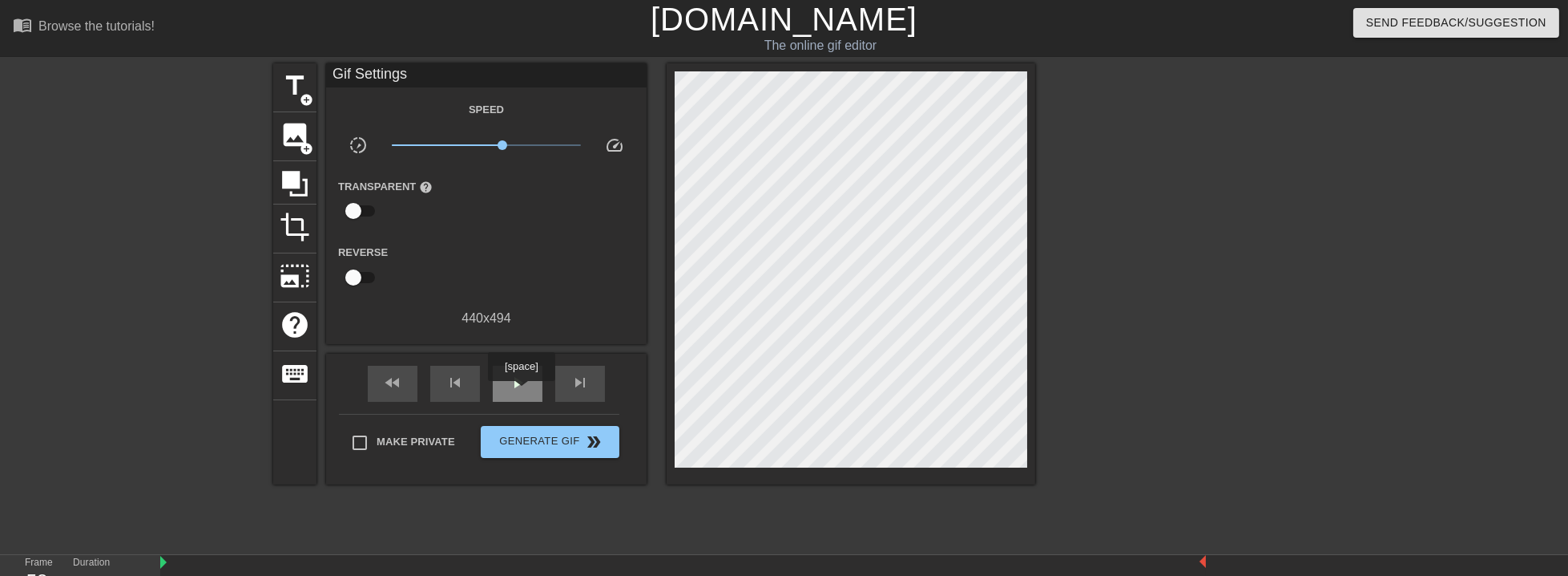
click at [520, 393] on div "play_arrow" at bounding box center [518, 384] width 49 height 36
click at [513, 389] on span "pause" at bounding box center [518, 382] width 19 height 19
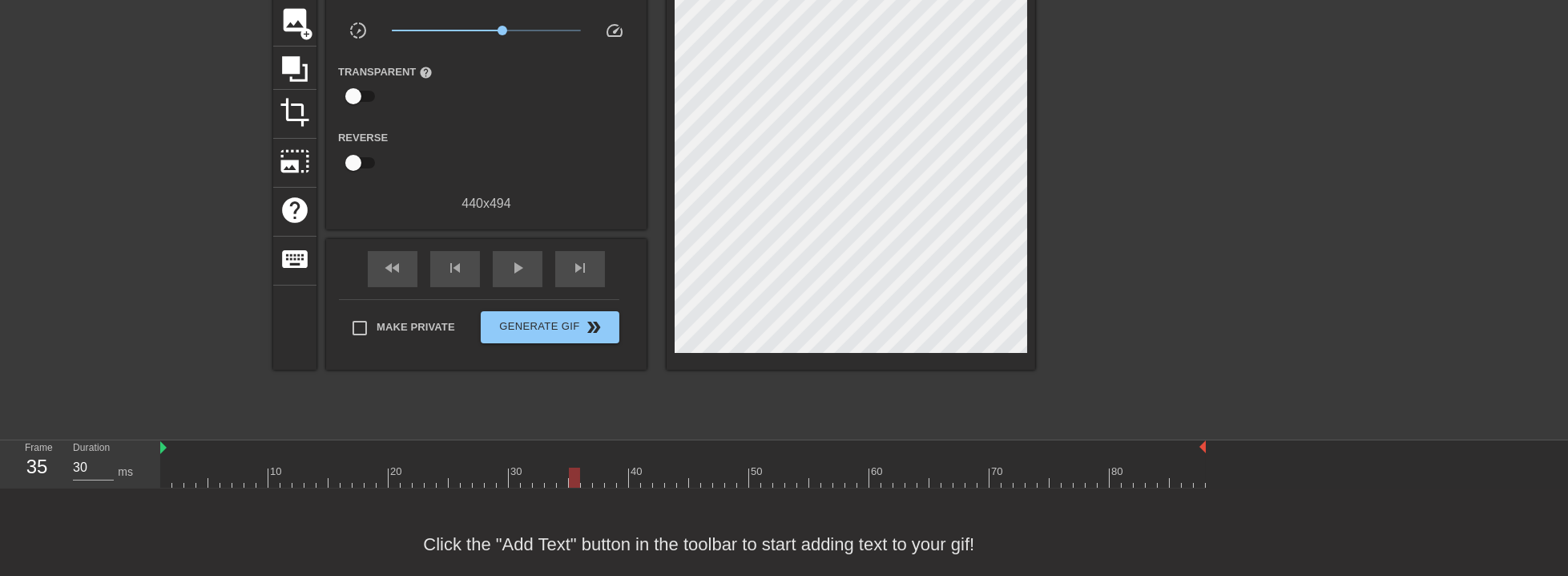
scroll to position [139, 0]
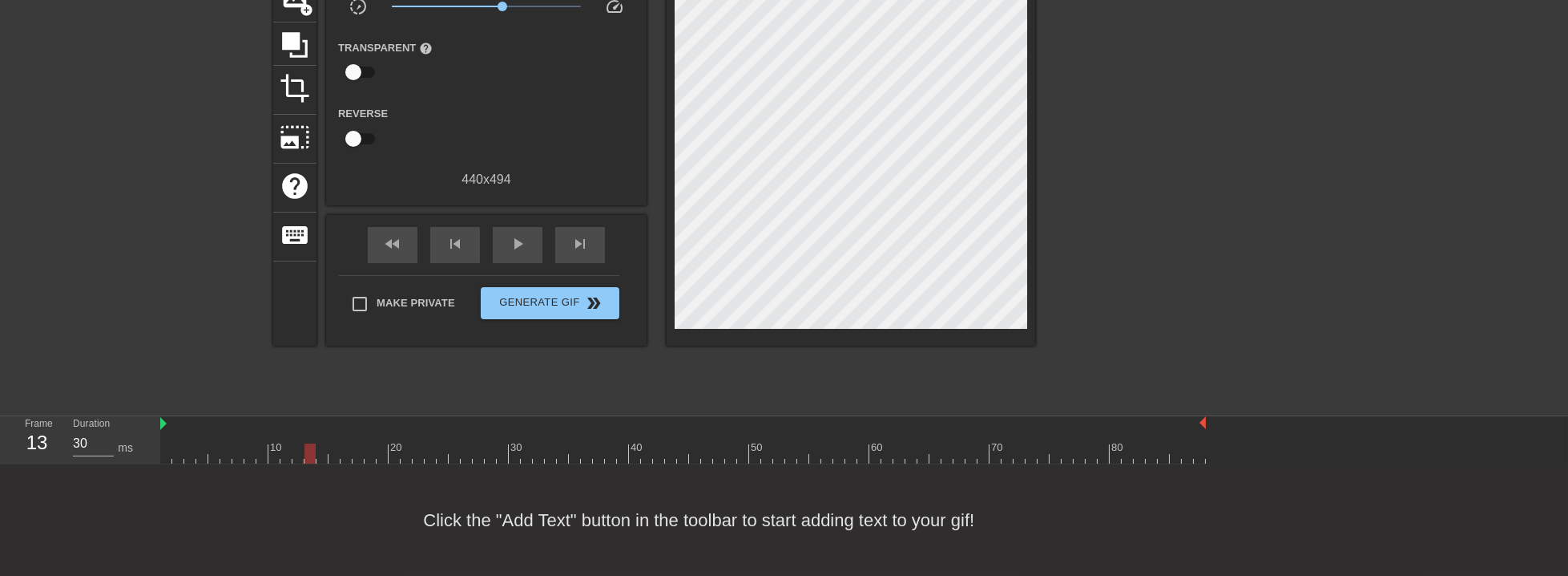
drag, startPoint x: 434, startPoint y: 455, endPoint x: 255, endPoint y: 319, distance: 224.8
click at [306, 460] on div at bounding box center [683, 453] width 1046 height 20
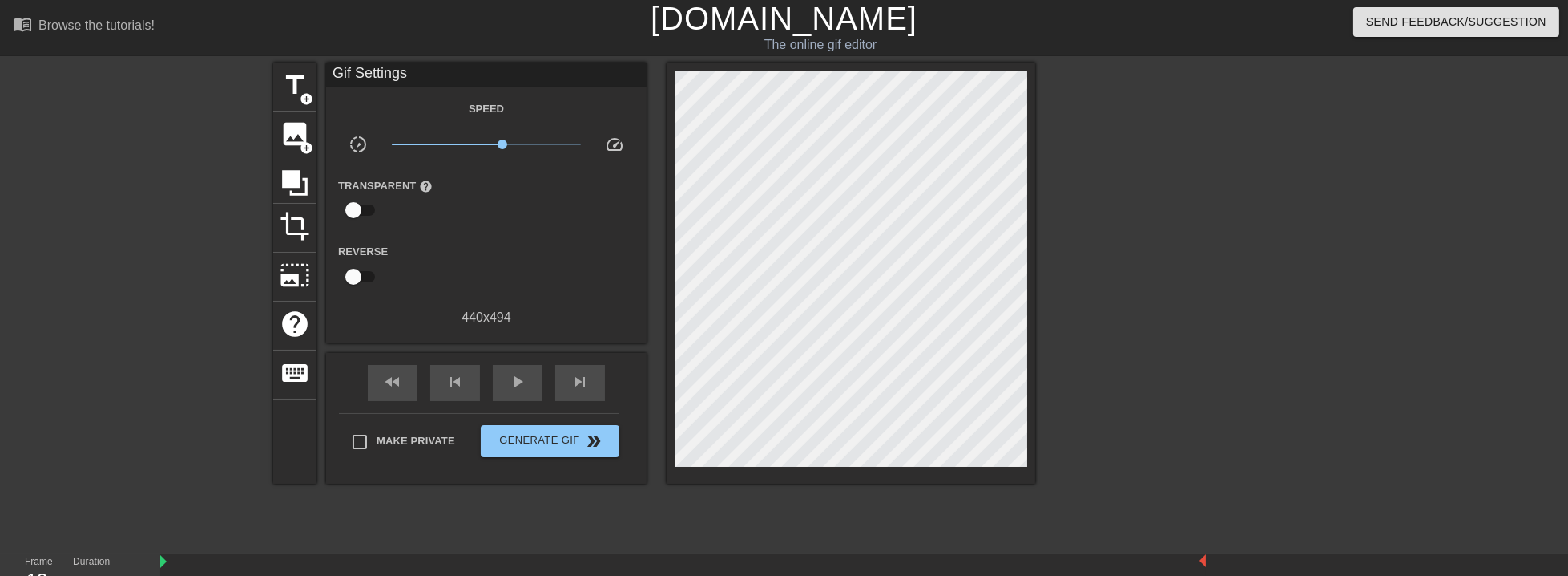
scroll to position [0, 0]
click at [520, 382] on span "play_arrow" at bounding box center [518, 382] width 19 height 19
click at [515, 393] on div "pause" at bounding box center [518, 384] width 49 height 36
click at [523, 392] on div "play_arrow" at bounding box center [518, 384] width 49 height 36
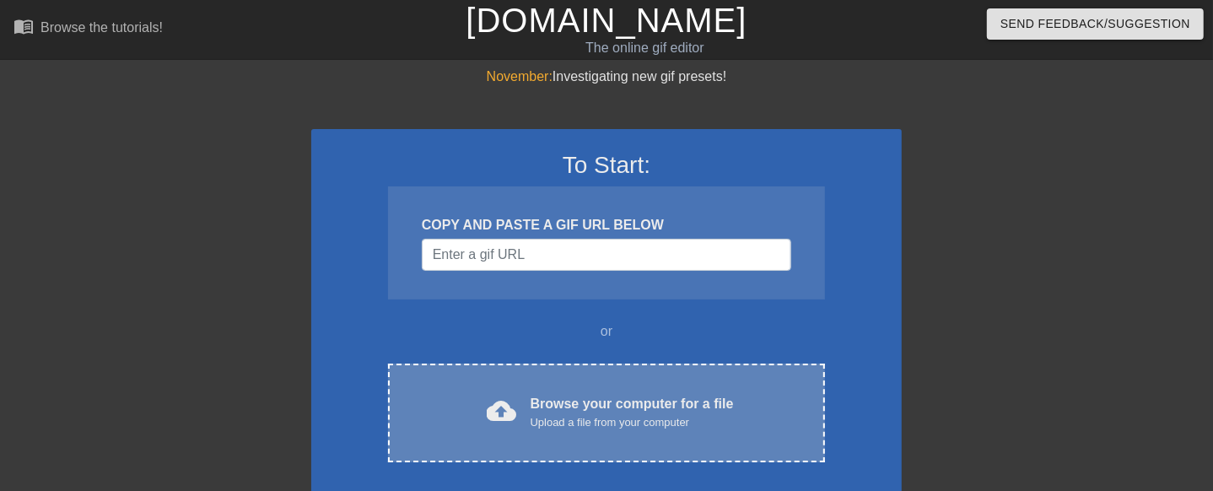
click at [611, 400] on div "Browse your computer for a file Upload a file from your computer" at bounding box center [632, 412] width 203 height 37
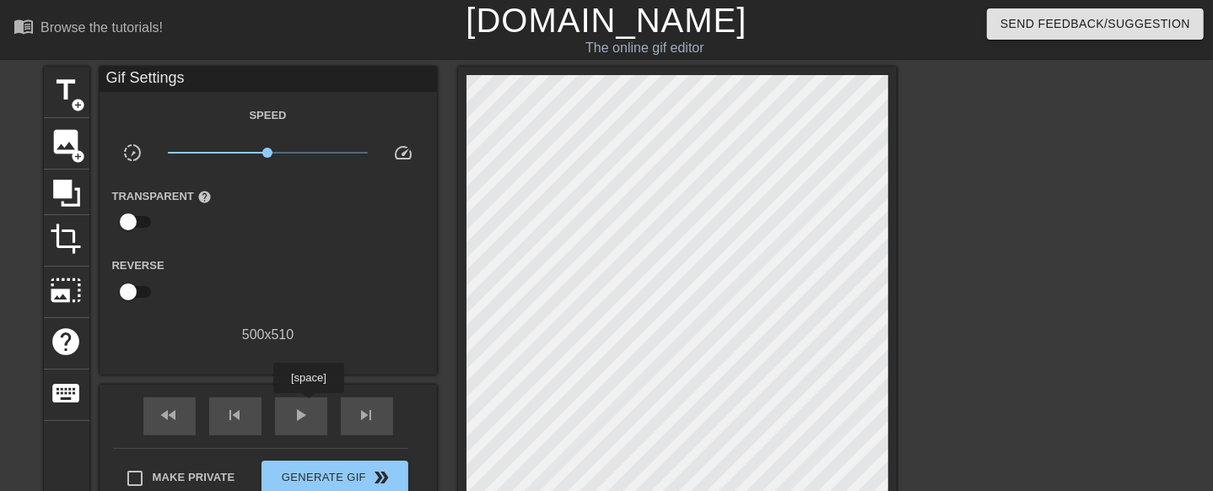
drag, startPoint x: 307, startPoint y: 413, endPoint x: 305, endPoint y: 367, distance: 45.6
click at [307, 406] on span "play_arrow" at bounding box center [301, 415] width 20 height 20
click at [278, 152] on span "x1.24" at bounding box center [268, 153] width 200 height 20
click at [294, 150] on span "x1.24" at bounding box center [268, 153] width 200 height 20
click at [291, 151] on span "x1.80" at bounding box center [294, 153] width 10 height 10
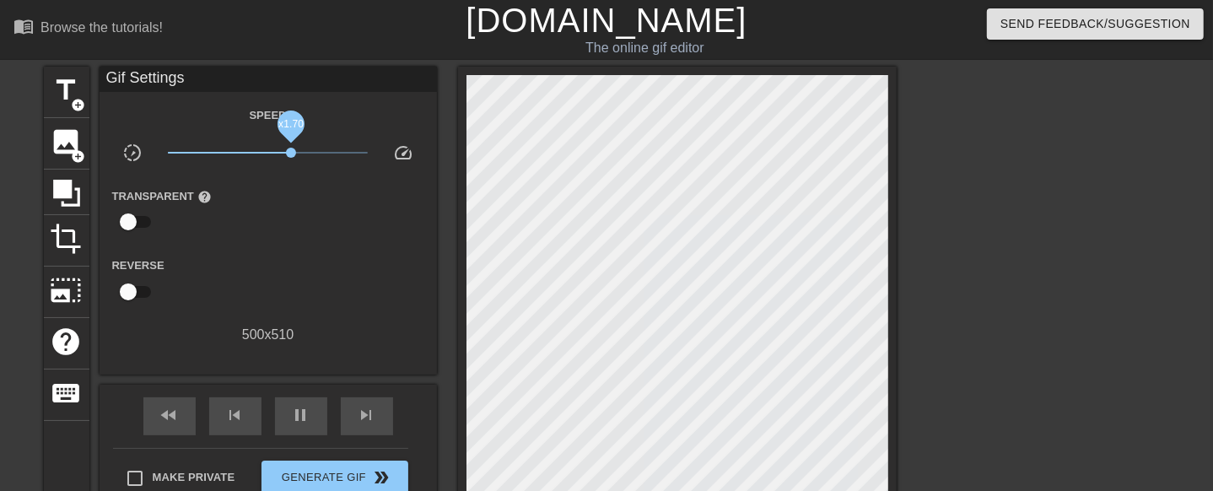
click at [289, 151] on span "x1.70" at bounding box center [291, 153] width 10 height 10
click at [287, 151] on span "x1.60" at bounding box center [289, 153] width 10 height 10
click at [288, 151] on span "x1.55" at bounding box center [287, 153] width 10 height 10
click at [304, 406] on span "pause" at bounding box center [301, 415] width 20 height 20
click at [312, 406] on div "play_arrow" at bounding box center [301, 416] width 52 height 38
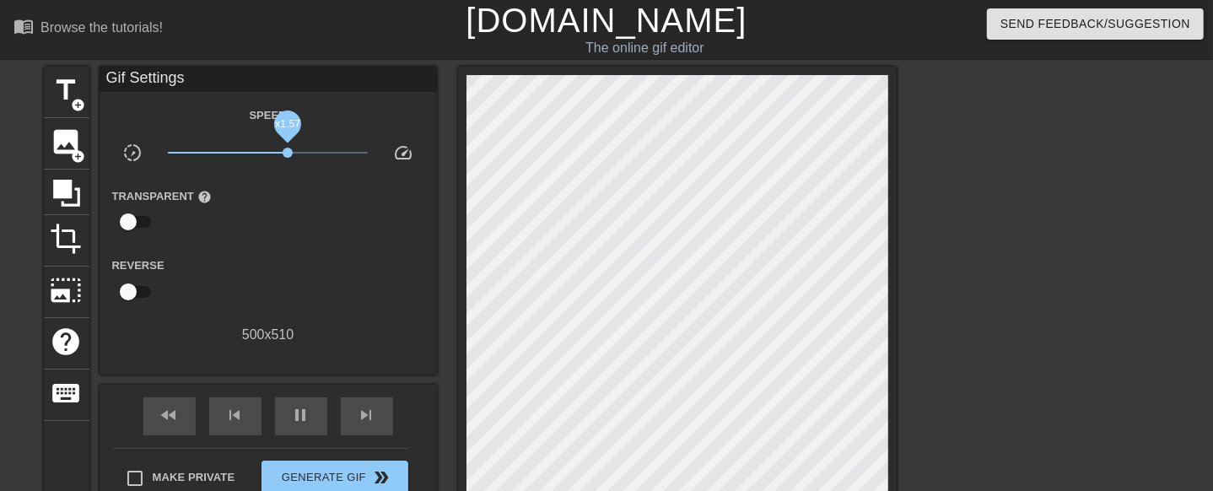
click at [291, 151] on span "x1.57" at bounding box center [288, 153] width 10 height 10
click at [283, 149] on span "x1.70" at bounding box center [268, 153] width 200 height 20
click at [532, 30] on link "[DOMAIN_NAME]" at bounding box center [606, 20] width 281 height 37
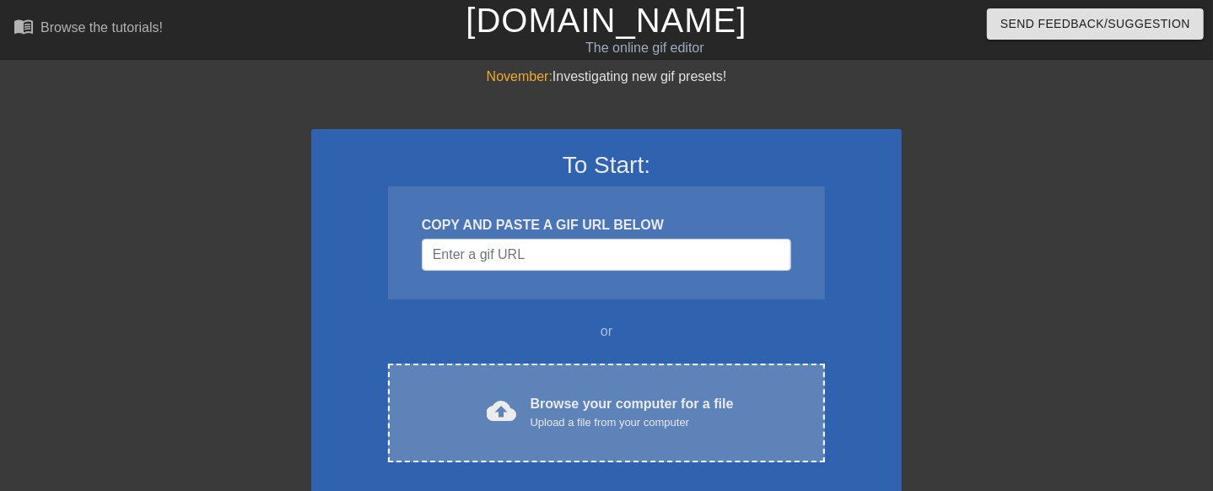
click at [612, 373] on div "cloud_upload Browse your computer for a file Upload a file from your computer C…" at bounding box center [606, 413] width 437 height 99
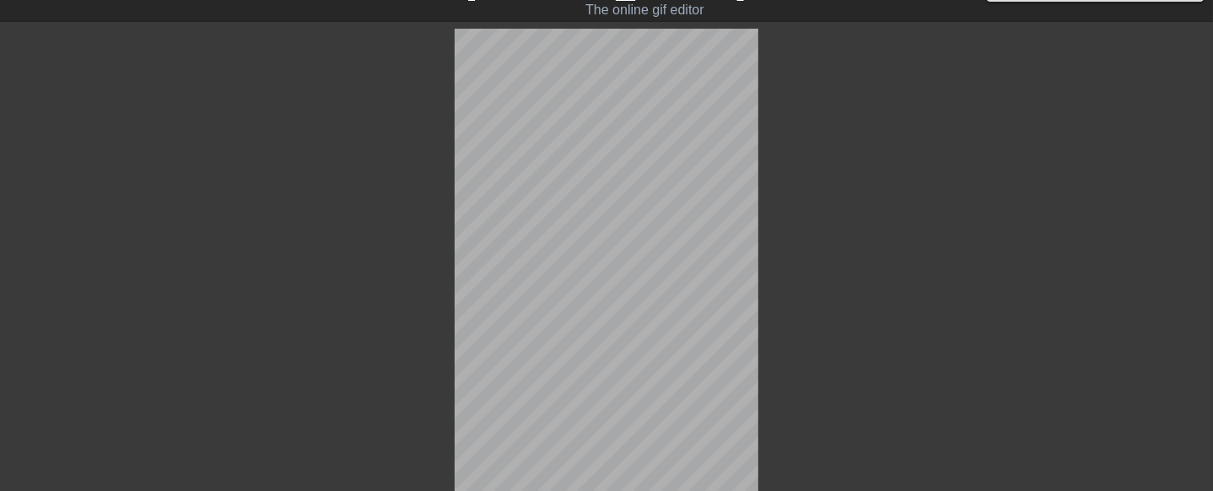
scroll to position [96, 0]
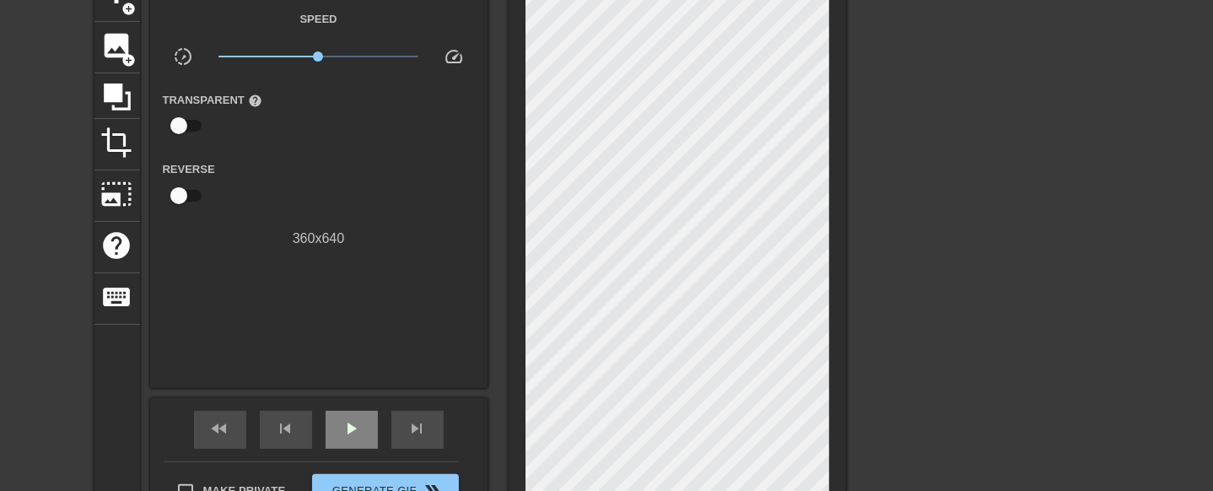
click at [376, 432] on div "play_arrow" at bounding box center [352, 430] width 52 height 38
drag, startPoint x: 323, startPoint y: 58, endPoint x: 369, endPoint y: 53, distance: 45.8
click at [369, 53] on span "x3.16" at bounding box center [369, 56] width 10 height 10
click at [363, 56] on span "x2.79" at bounding box center [363, 56] width 10 height 10
